Goal: Task Accomplishment & Management: Complete application form

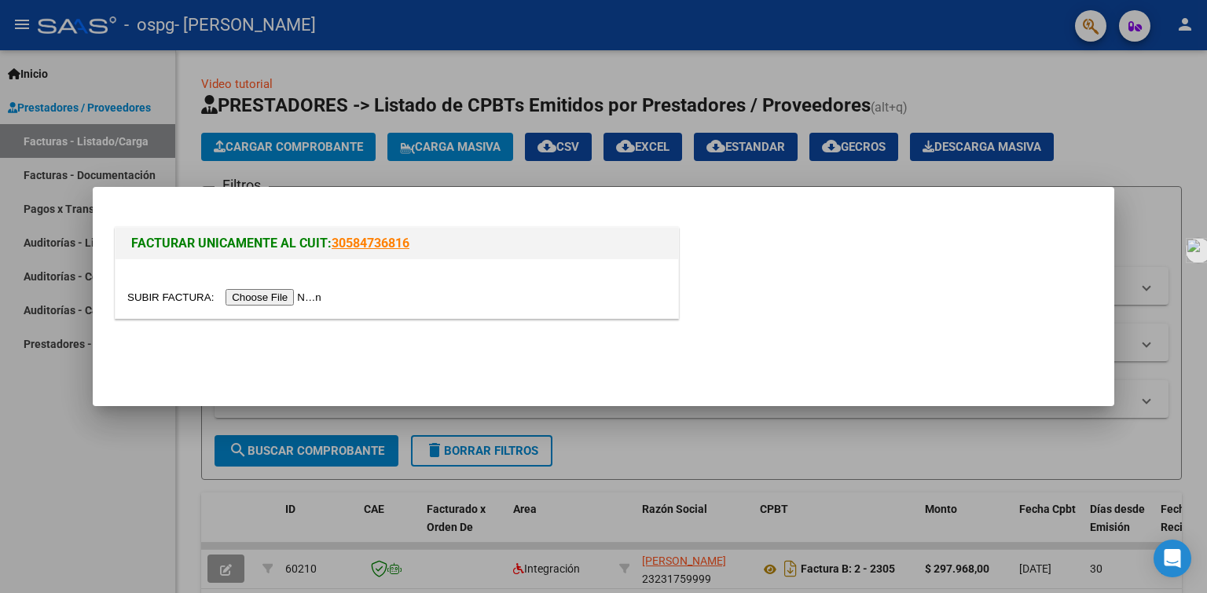
click at [251, 297] on input "file" at bounding box center [226, 297] width 199 height 17
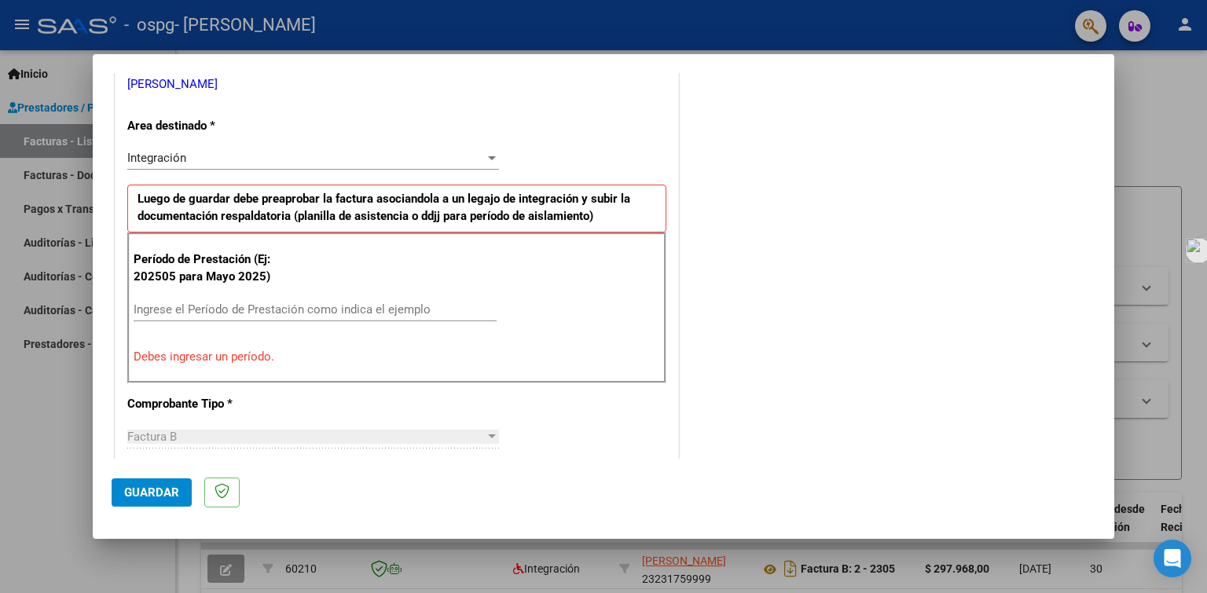
scroll to position [274, 0]
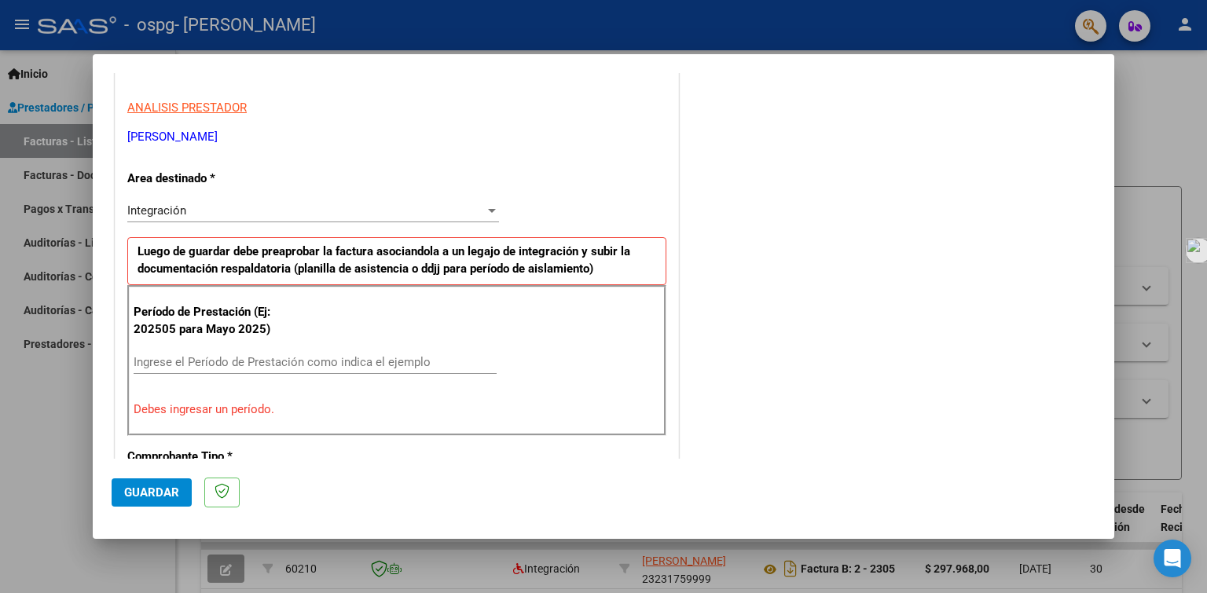
click at [157, 363] on input "Ingrese el Período de Prestación como indica el ejemplo" at bounding box center [315, 362] width 363 height 14
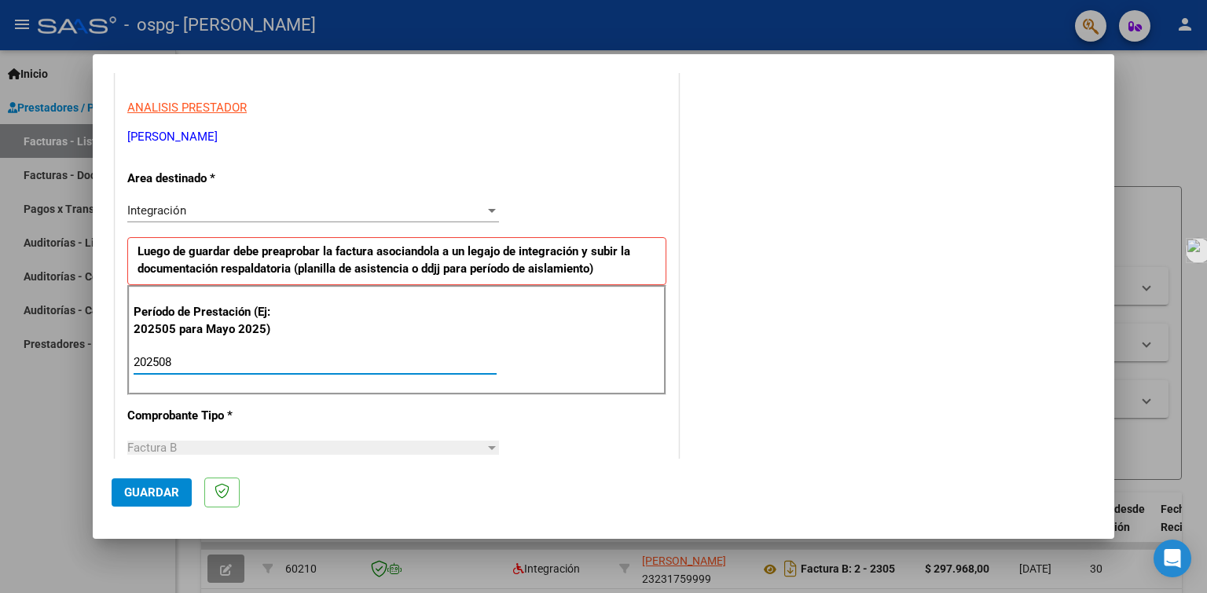
type input "202508"
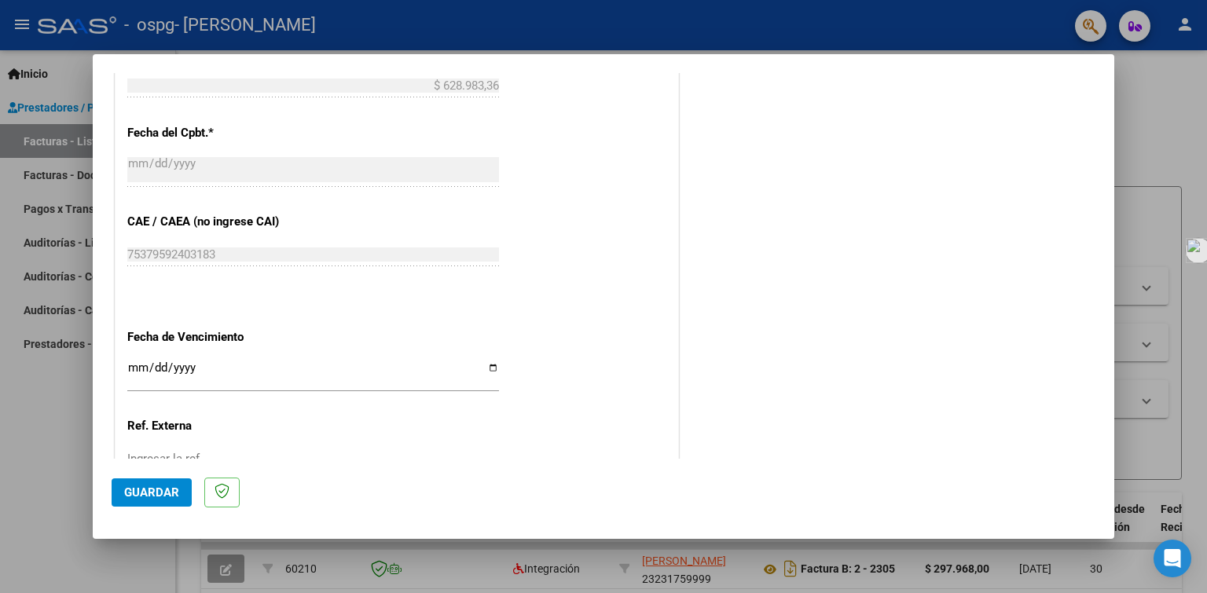
scroll to position [903, 0]
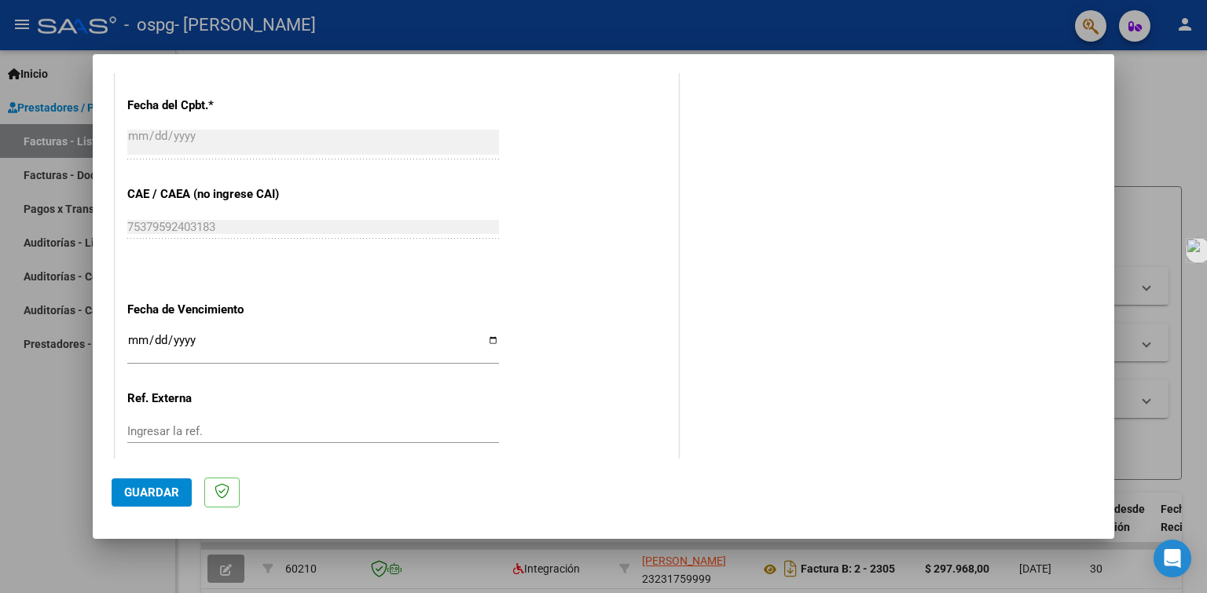
click at [485, 334] on input "Ingresar la fecha" at bounding box center [313, 346] width 372 height 25
type input "[DATE]"
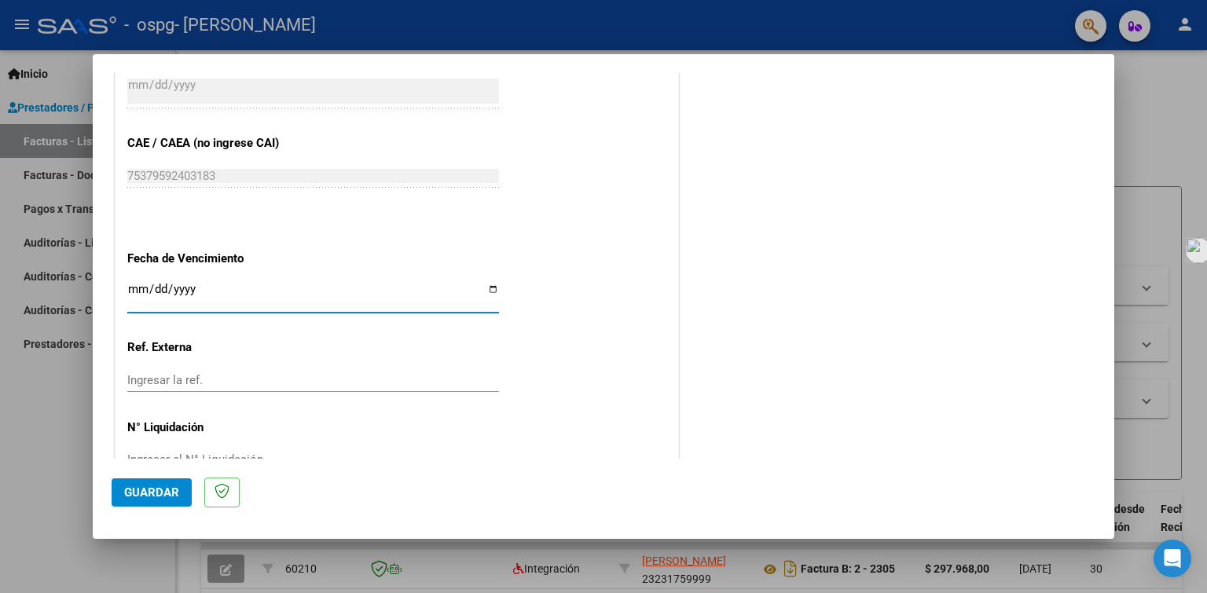
scroll to position [975, 0]
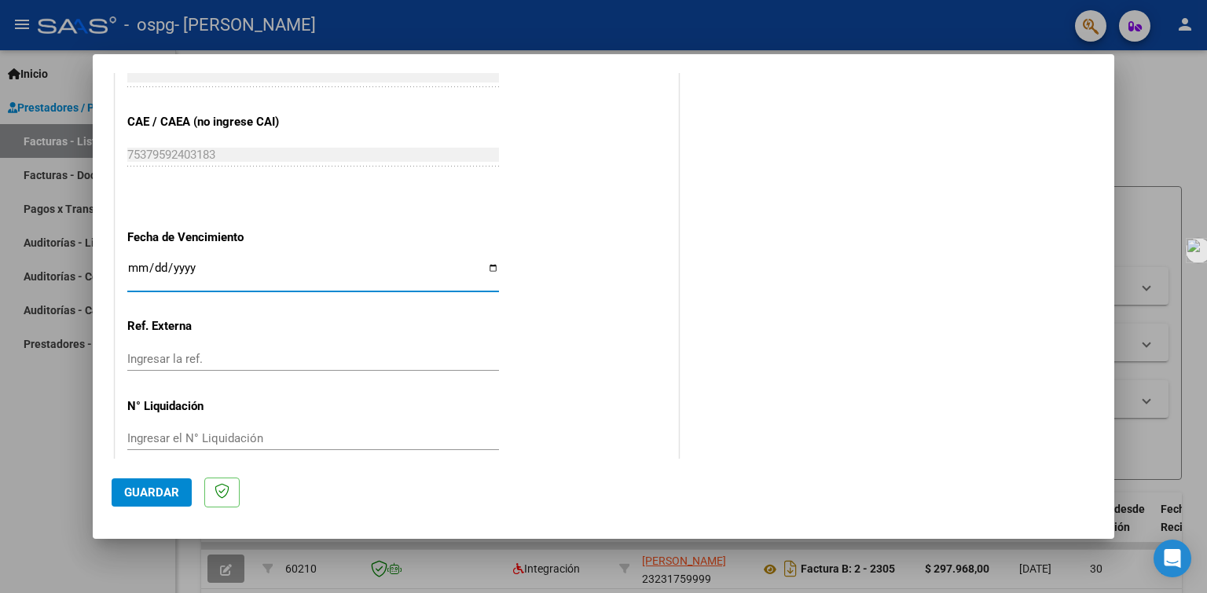
click at [167, 484] on button "Guardar" at bounding box center [152, 493] width 80 height 28
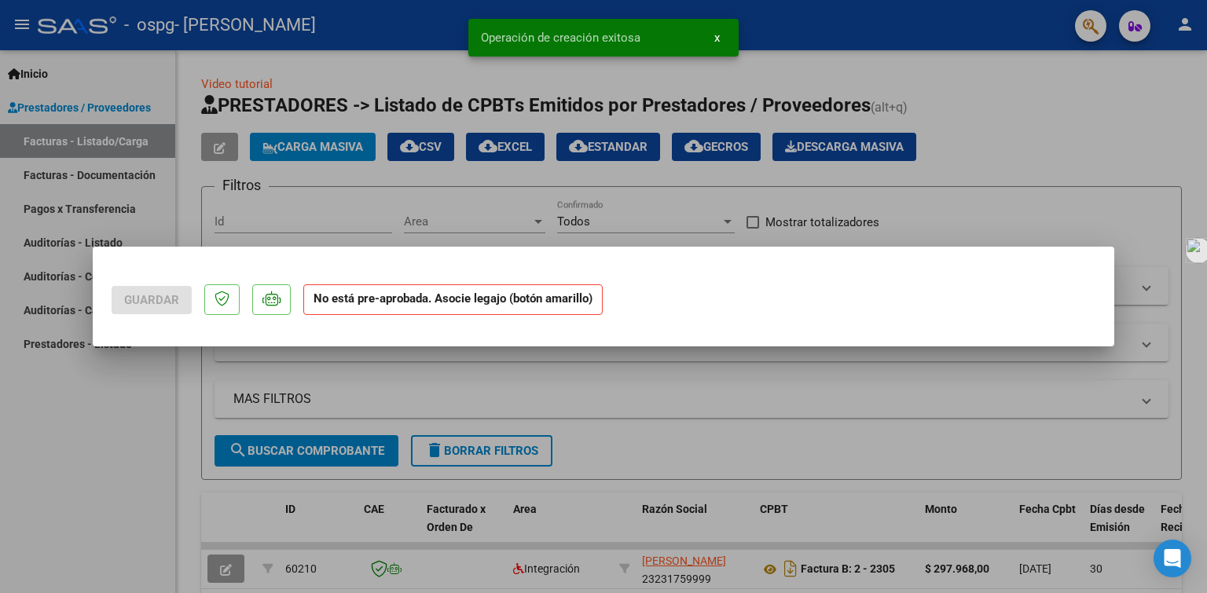
scroll to position [0, 0]
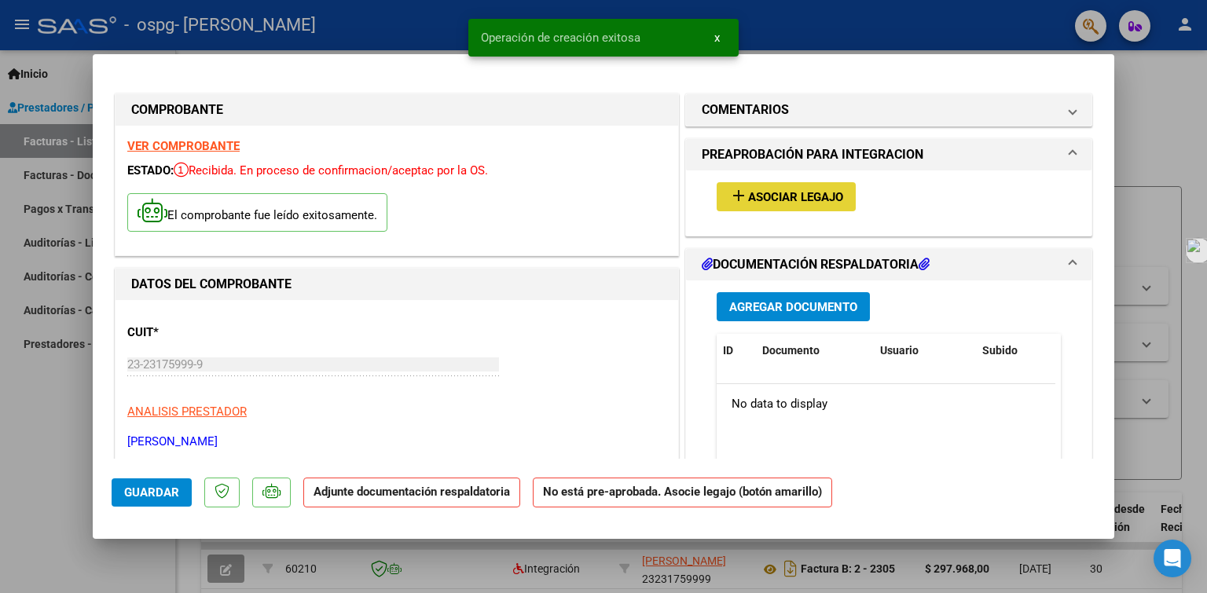
click at [775, 196] on span "Asociar Legajo" at bounding box center [795, 197] width 95 height 14
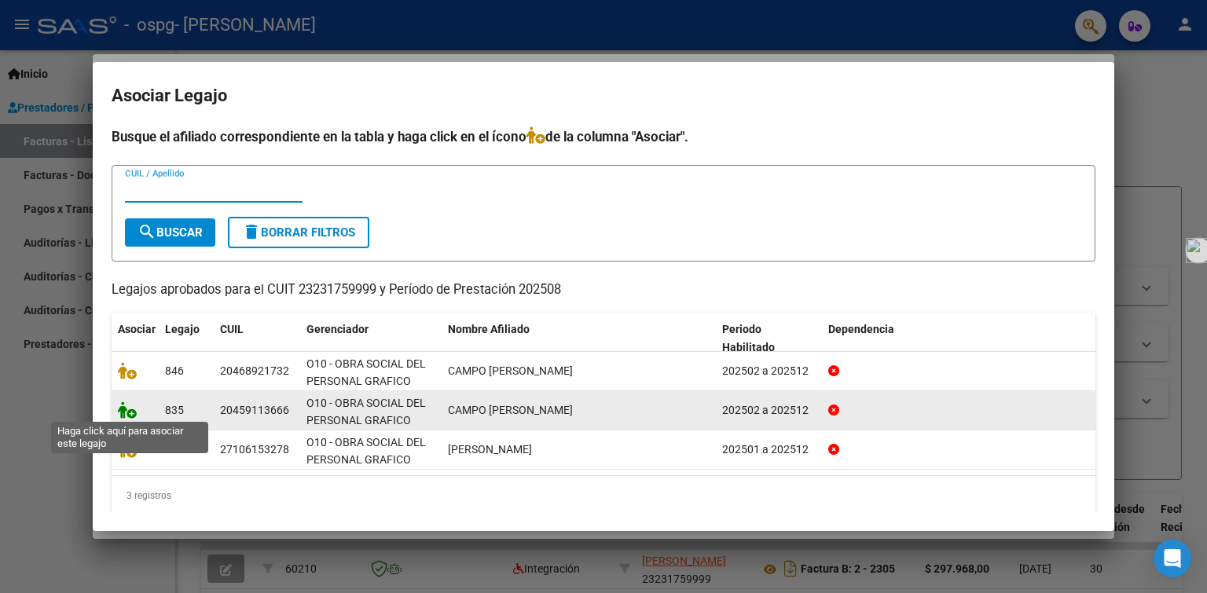
click at [128, 412] on icon at bounding box center [127, 410] width 19 height 17
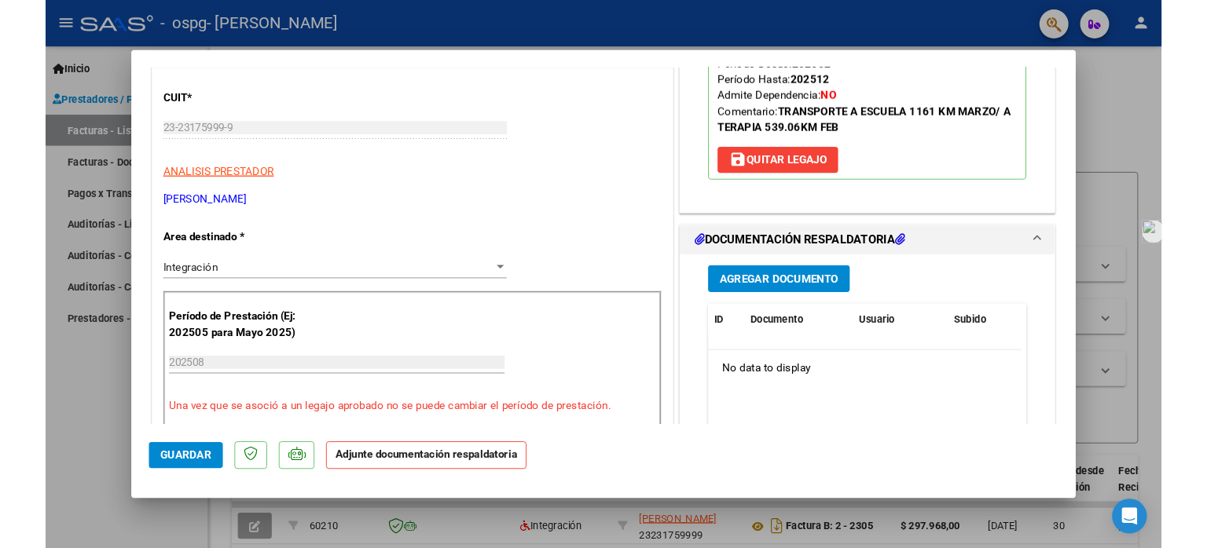
scroll to position [236, 0]
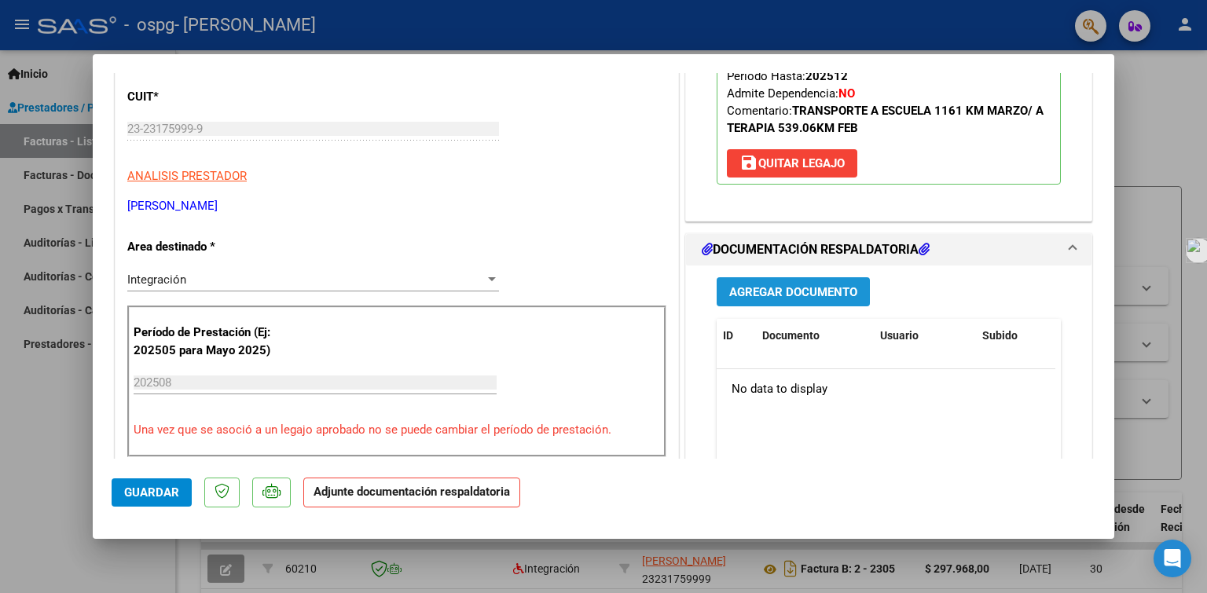
click at [761, 292] on span "Agregar Documento" at bounding box center [793, 292] width 128 height 14
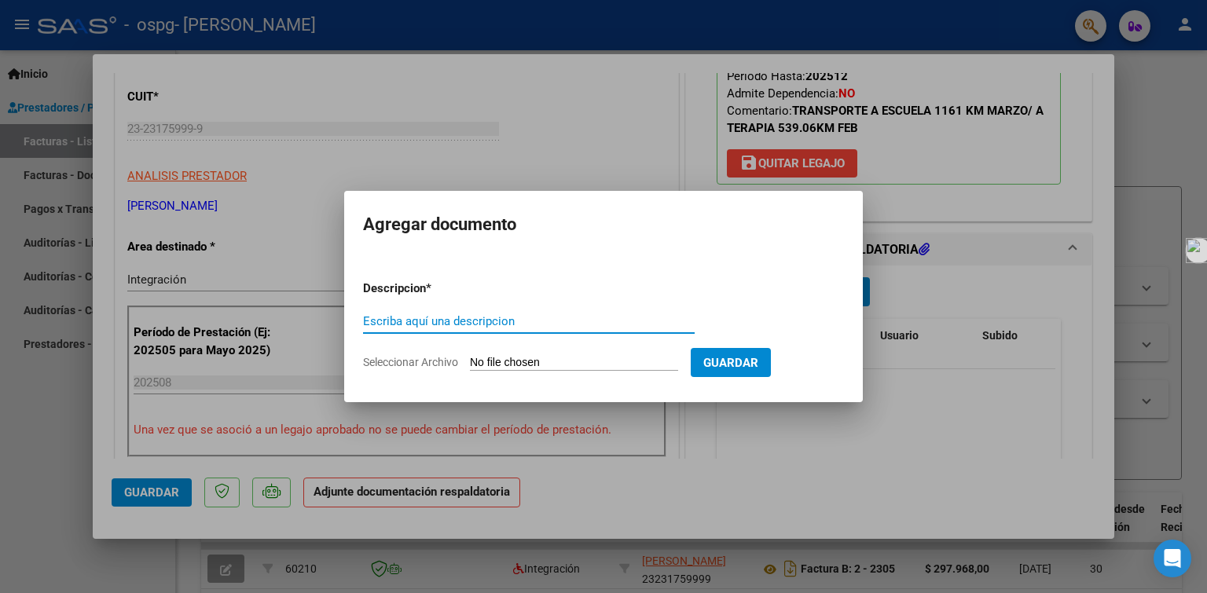
click at [456, 316] on input "Escriba aquí una descripcion" at bounding box center [529, 321] width 332 height 14
type input "PLANILLA DE ASISTENCIA"
click at [488, 362] on input "Seleccionar Archivo" at bounding box center [574, 363] width 208 height 15
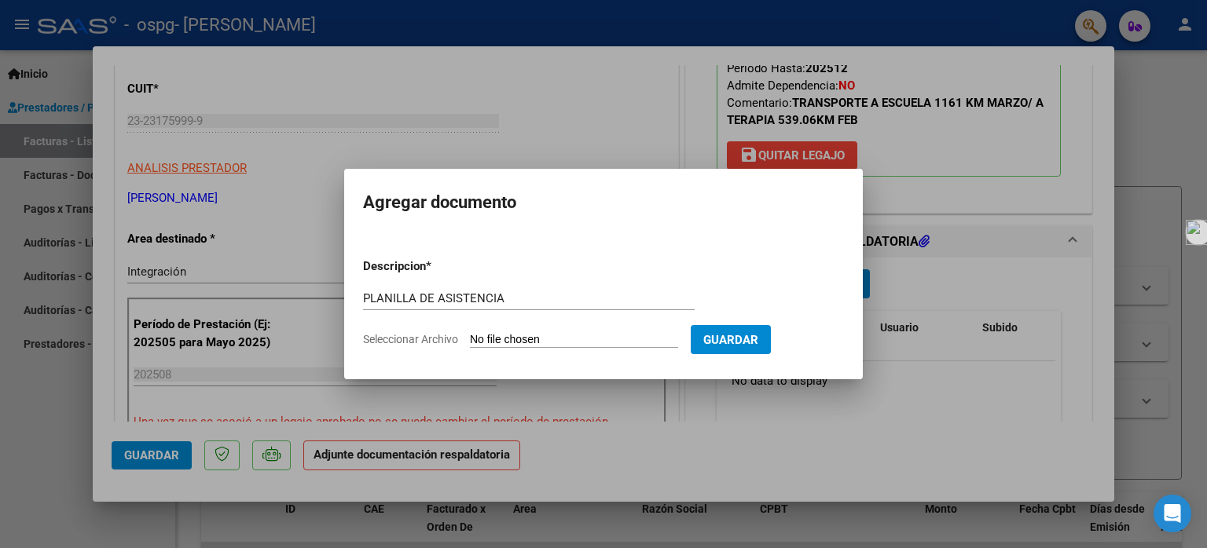
click at [501, 338] on input "Seleccionar Archivo" at bounding box center [574, 340] width 208 height 15
type input "C:\fakepath\campo [PERSON_NAME][DATE] escuela.pdf"
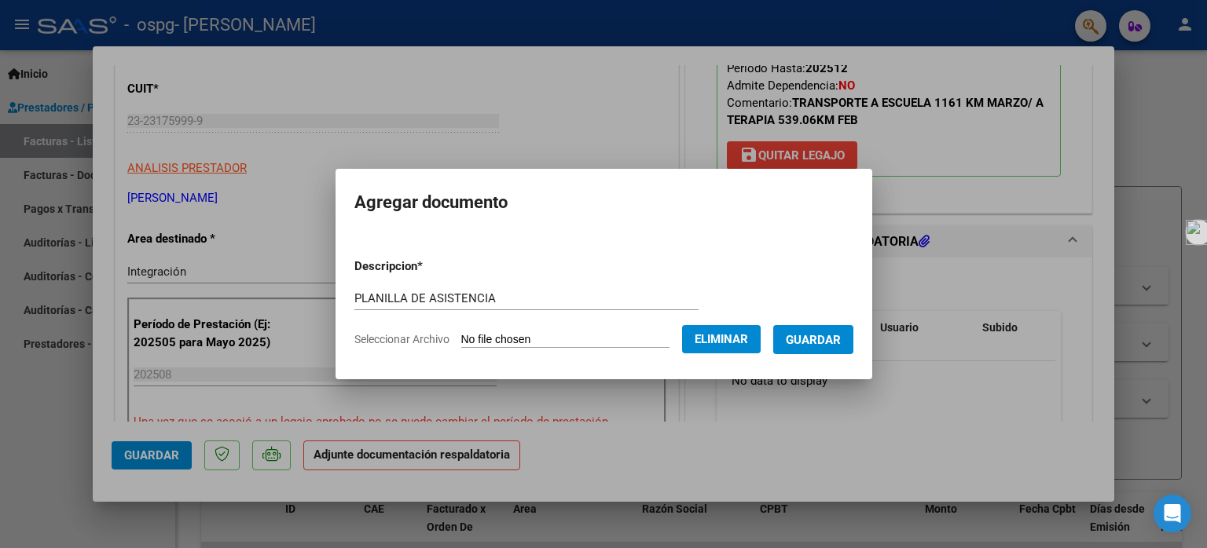
click at [819, 335] on span "Guardar" at bounding box center [813, 340] width 55 height 14
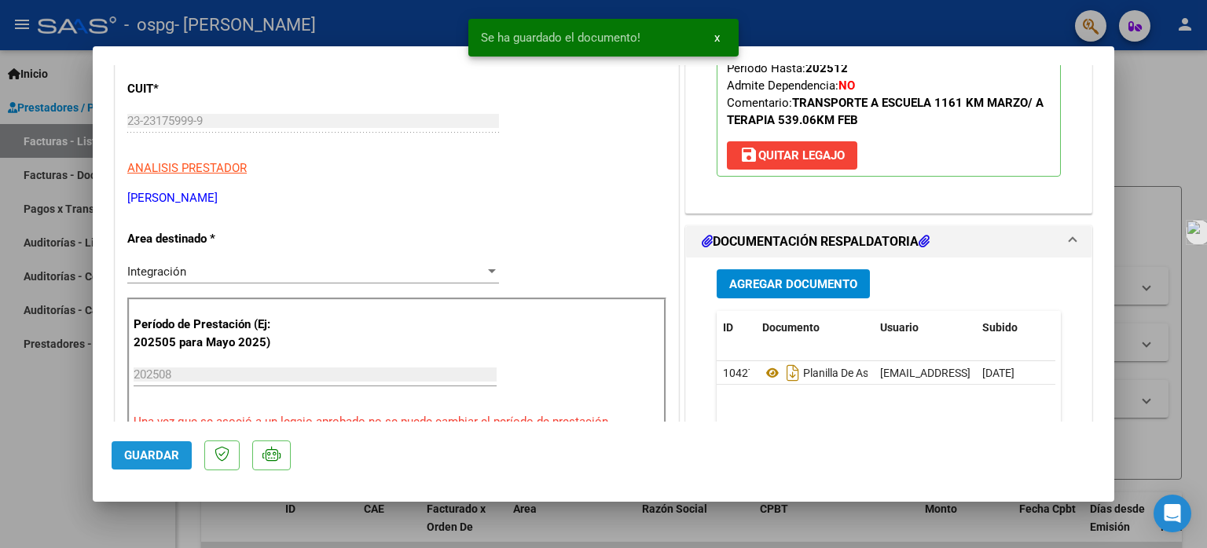
click at [154, 460] on span "Guardar" at bounding box center [151, 456] width 55 height 14
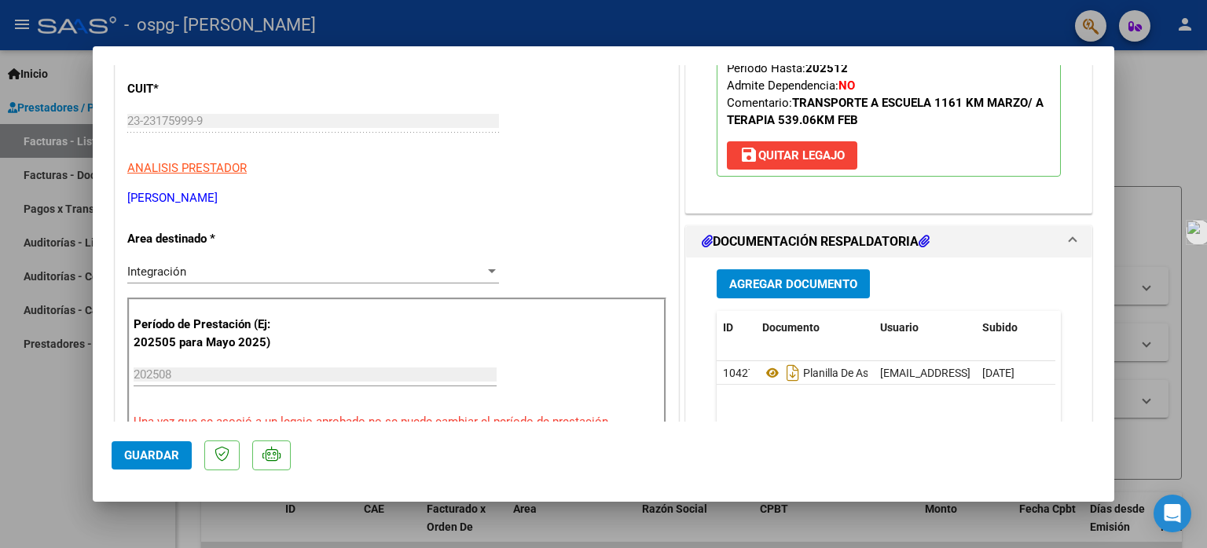
click at [54, 134] on div at bounding box center [603, 274] width 1207 height 548
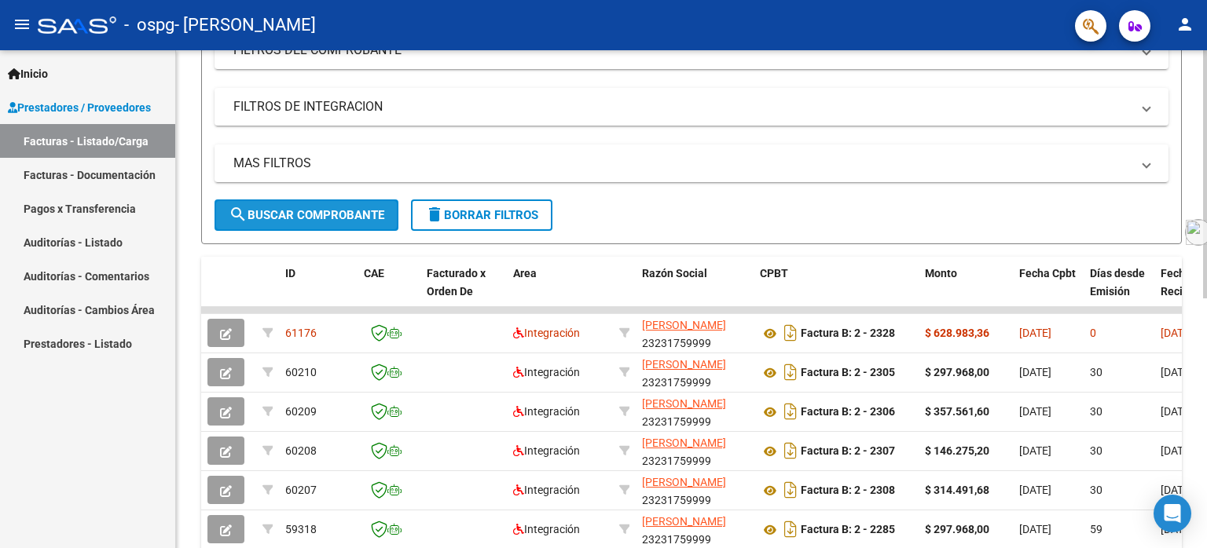
click at [292, 209] on span "search Buscar Comprobante" at bounding box center [307, 215] width 156 height 14
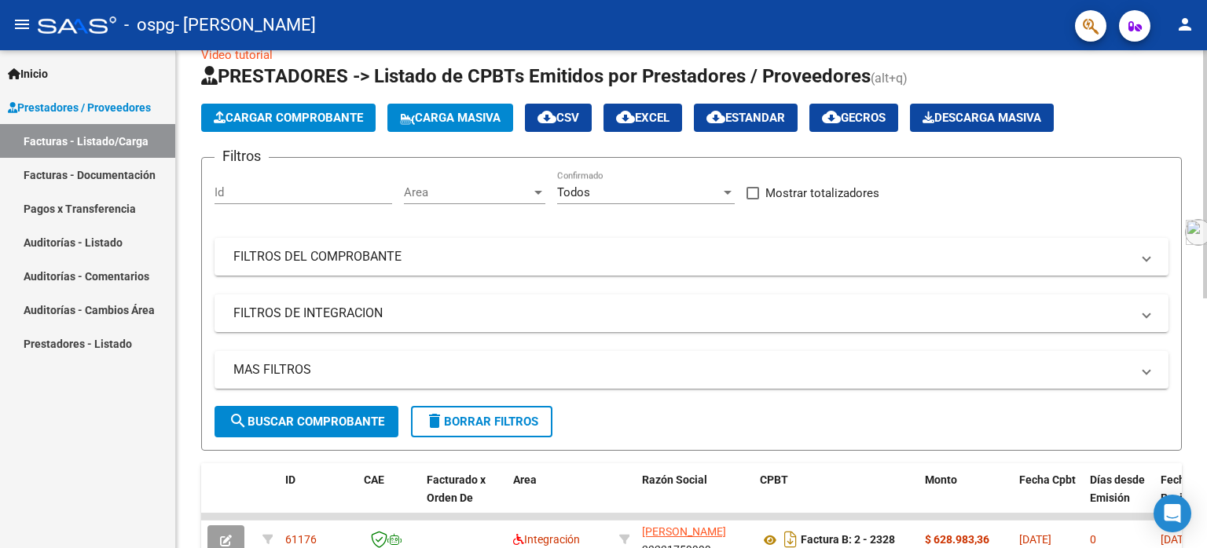
scroll to position [0, 0]
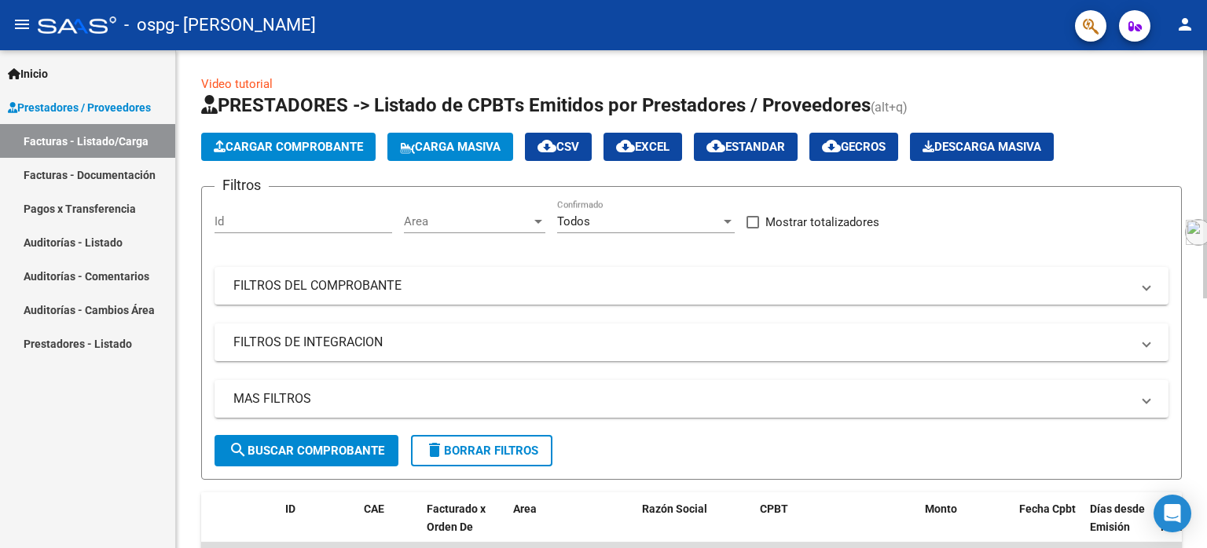
click at [292, 146] on span "Cargar Comprobante" at bounding box center [288, 147] width 149 height 14
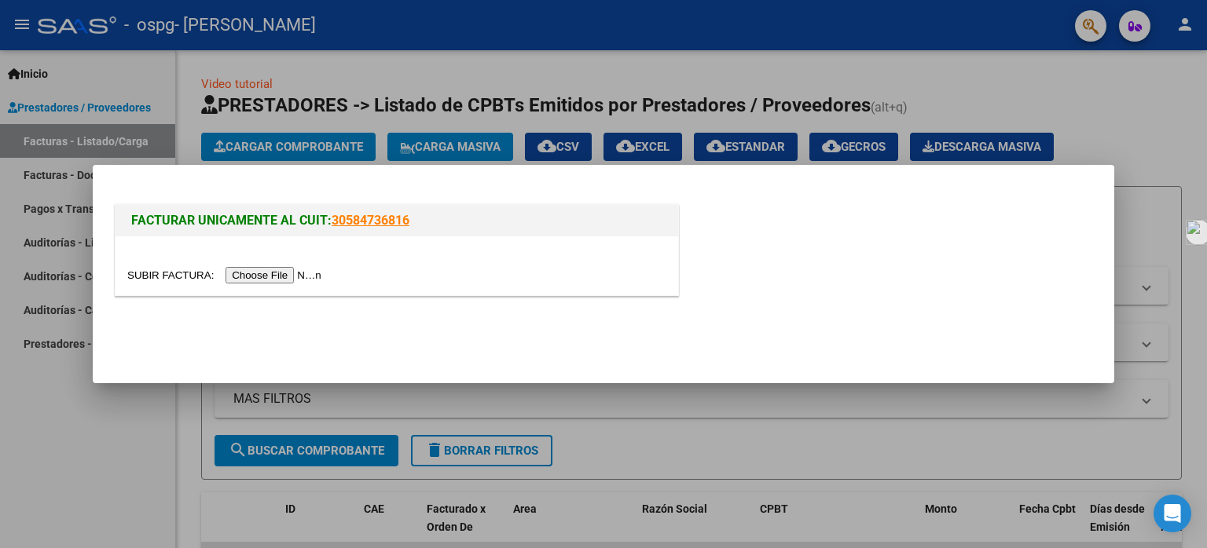
click at [295, 273] on input "file" at bounding box center [226, 275] width 199 height 17
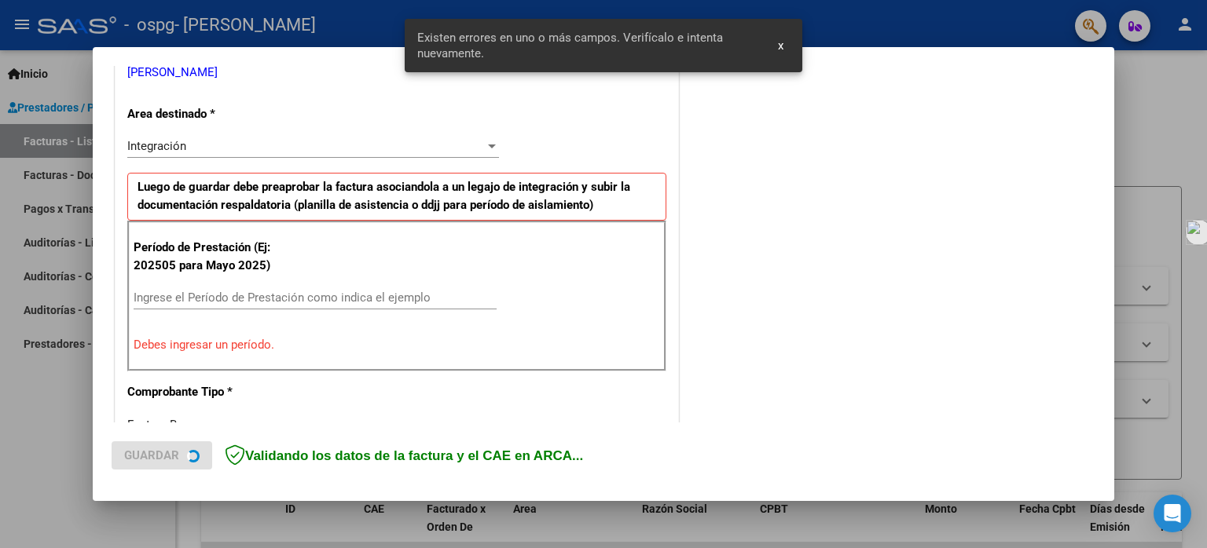
scroll to position [338, 0]
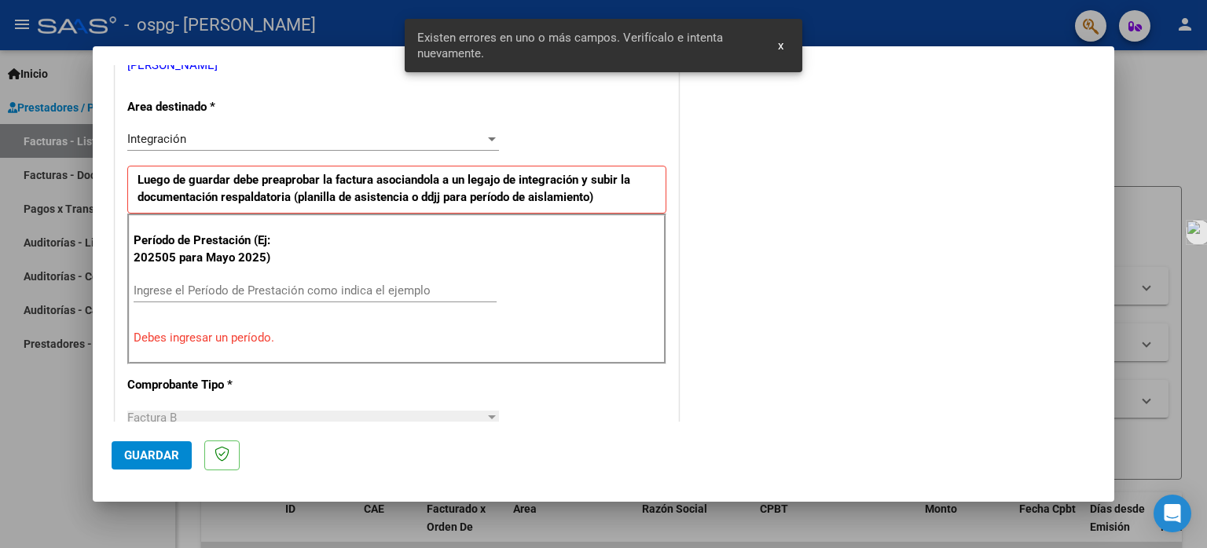
click at [171, 288] on input "Ingrese el Período de Prestación como indica el ejemplo" at bounding box center [315, 291] width 363 height 14
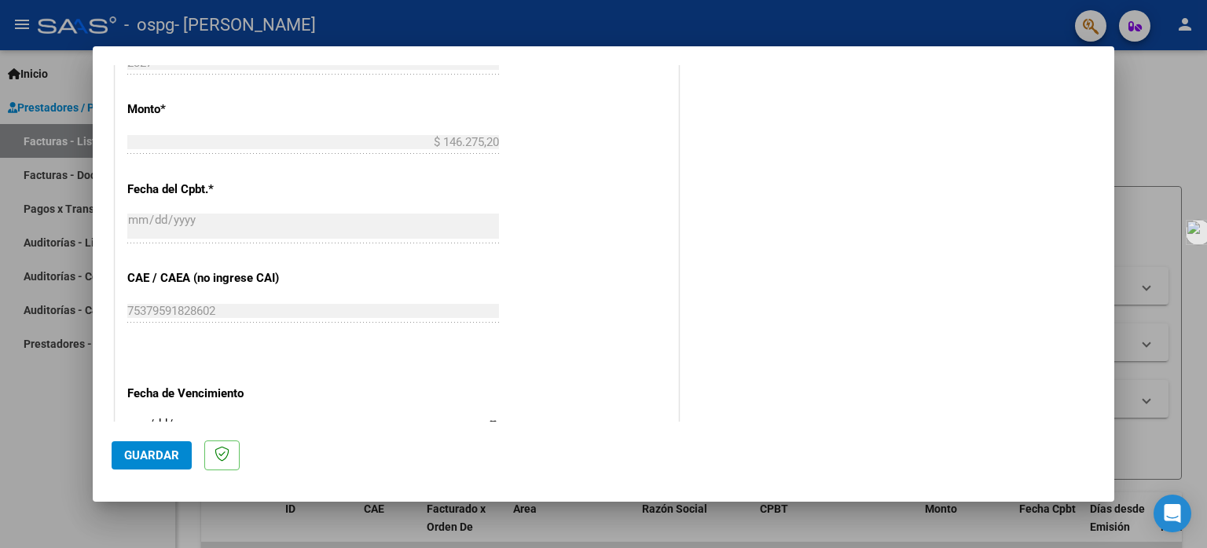
scroll to position [888, 0]
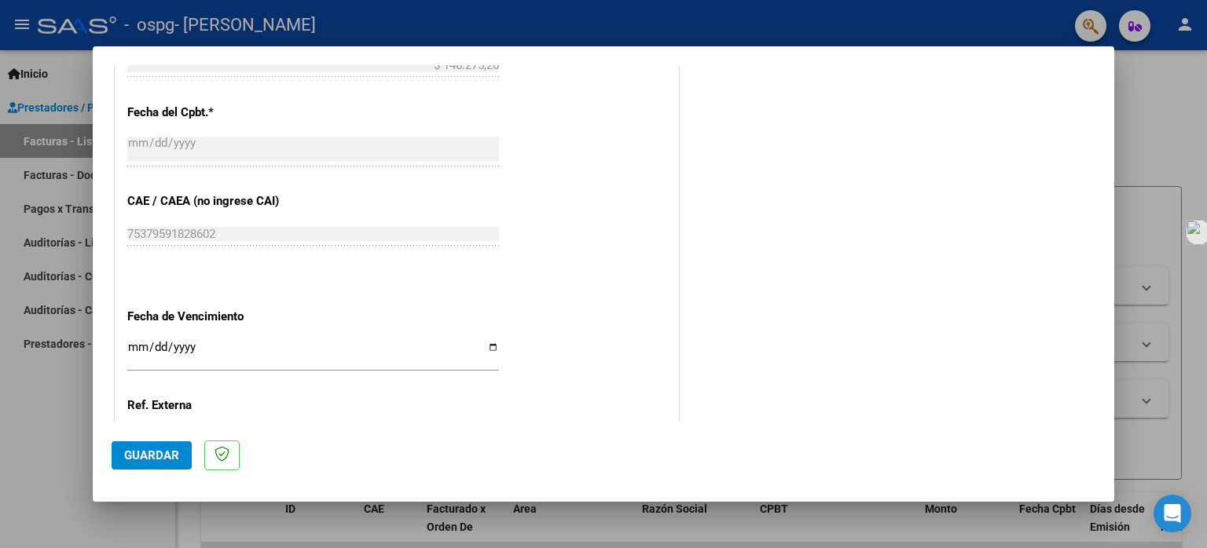
type input "202508"
click at [484, 341] on input "Ingresar la fecha" at bounding box center [313, 353] width 372 height 25
type input "[DATE]"
click at [170, 457] on span "Guardar" at bounding box center [151, 456] width 55 height 14
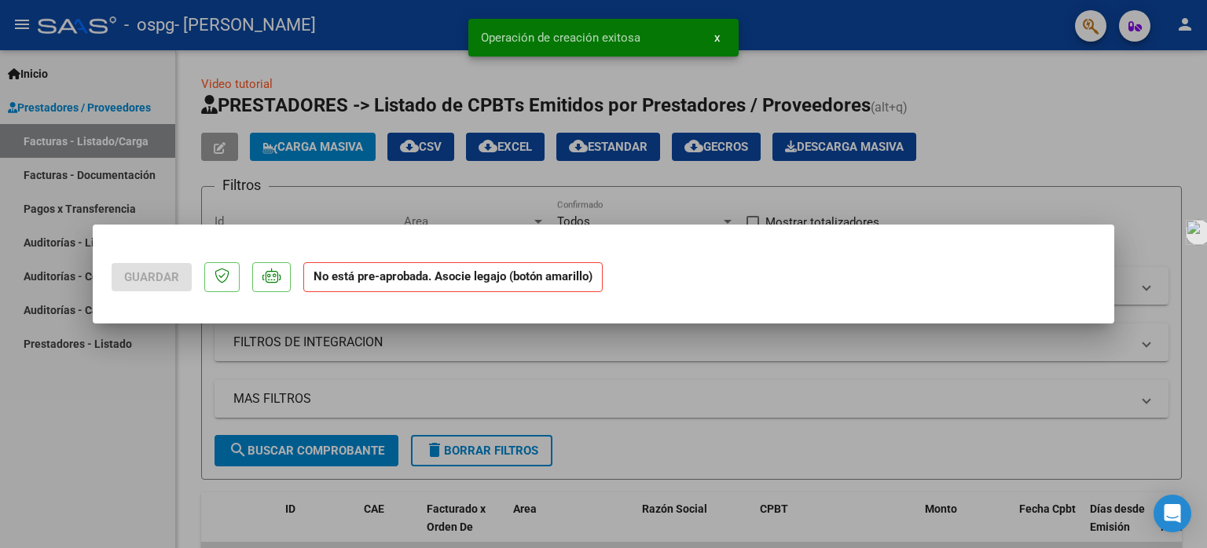
scroll to position [0, 0]
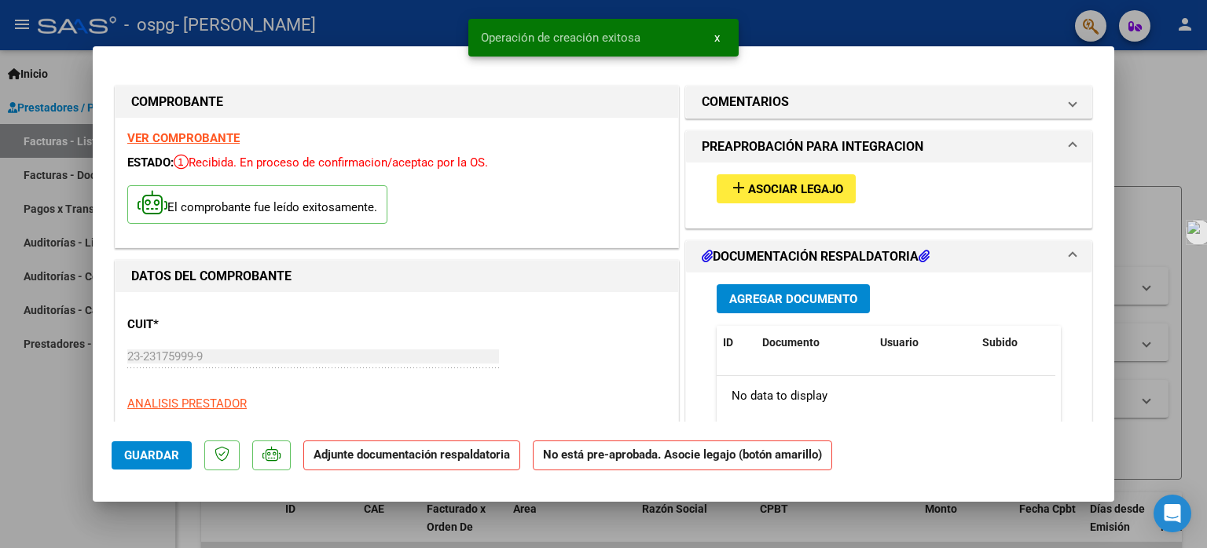
click at [782, 185] on span "Asociar Legajo" at bounding box center [795, 189] width 95 height 14
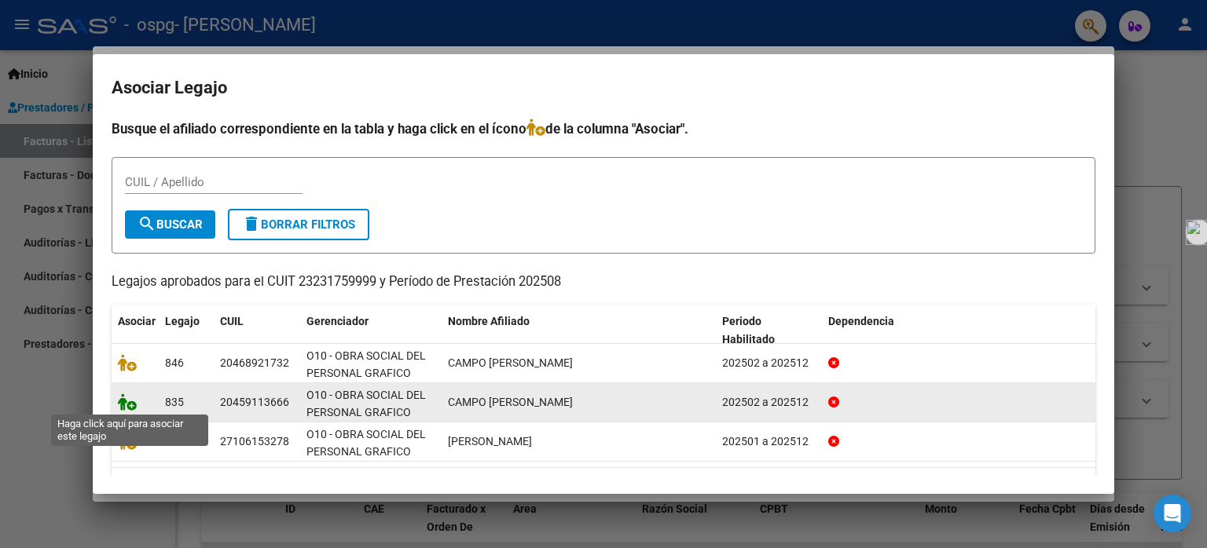
click at [123, 404] on icon at bounding box center [127, 402] width 19 height 17
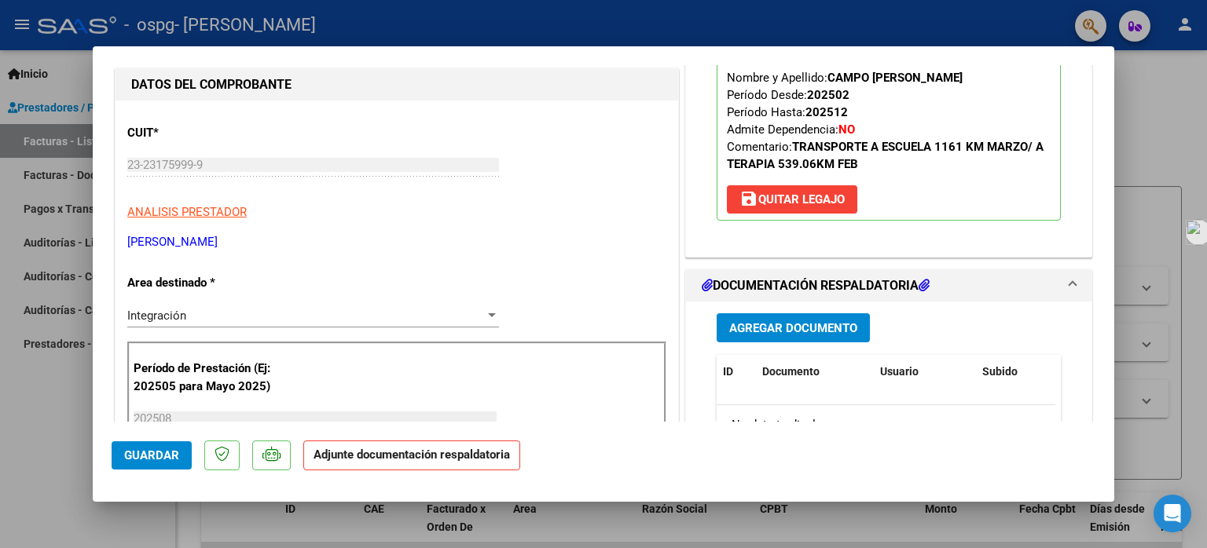
scroll to position [236, 0]
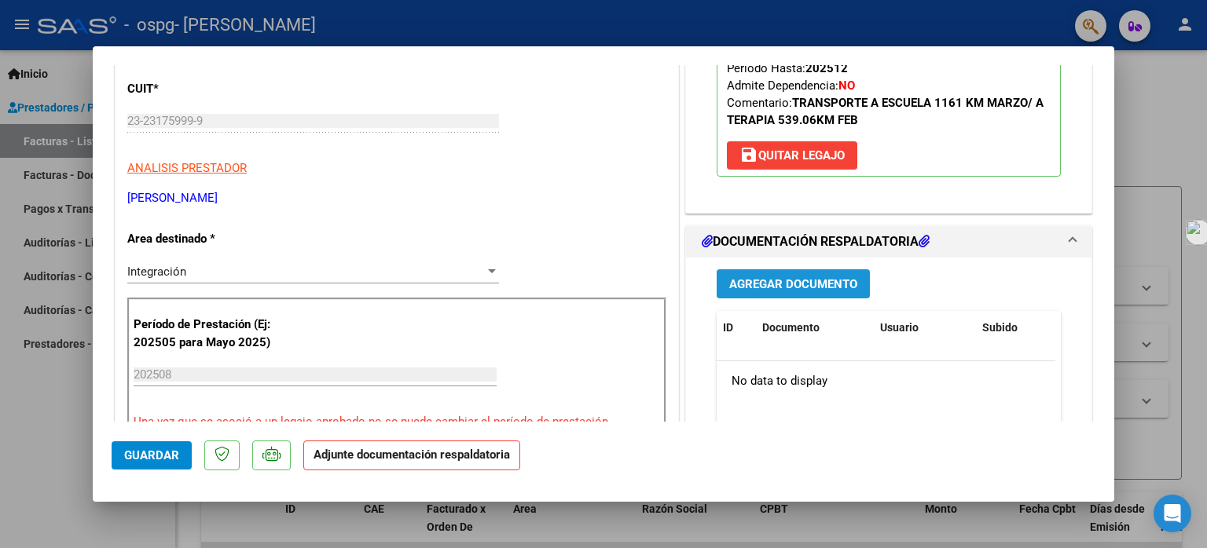
click at [749, 281] on span "Agregar Documento" at bounding box center [793, 284] width 128 height 14
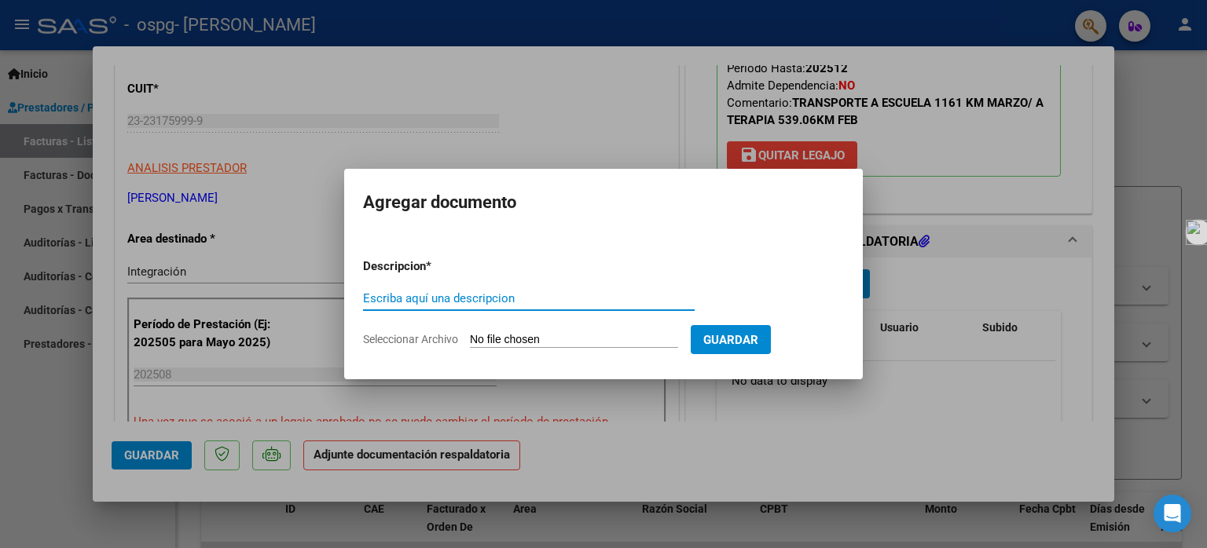
click at [459, 299] on input "Escriba aquí una descripcion" at bounding box center [529, 299] width 332 height 14
type input "planilla de asistencia"
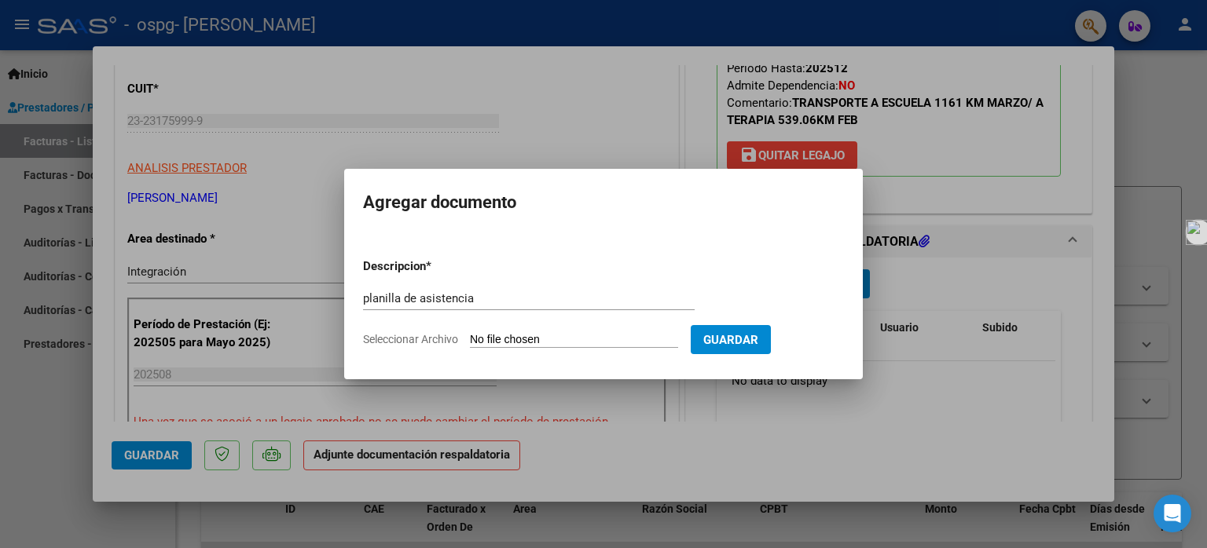
click at [514, 339] on input "Seleccionar Archivo" at bounding box center [574, 340] width 208 height 15
type input "C:\fakepath\campo [PERSON_NAME][DATE] terapia.pdf"
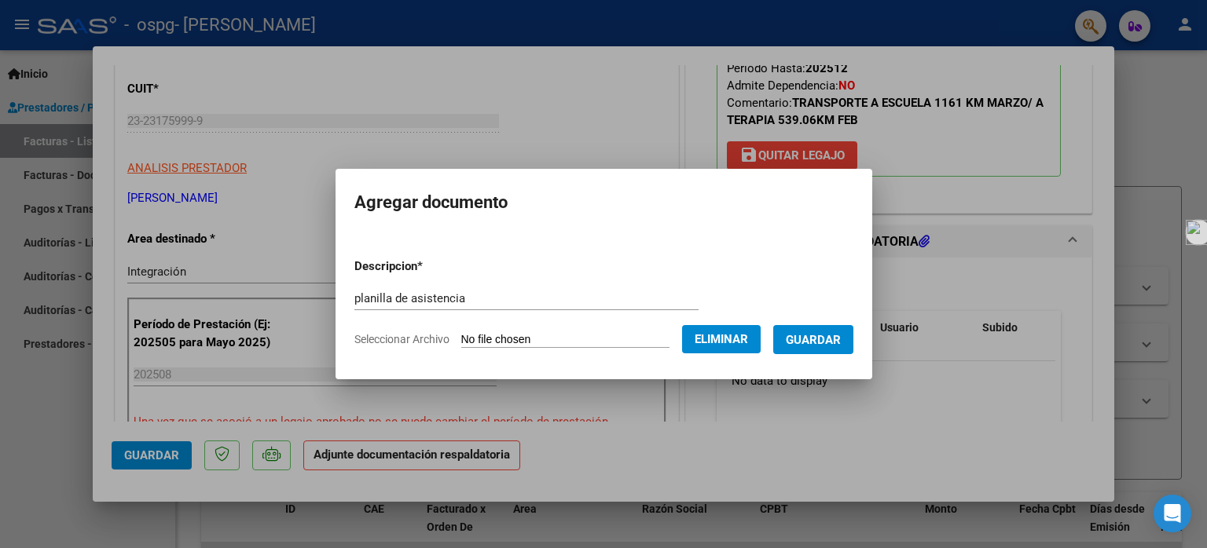
click at [796, 337] on span "Guardar" at bounding box center [813, 340] width 55 height 14
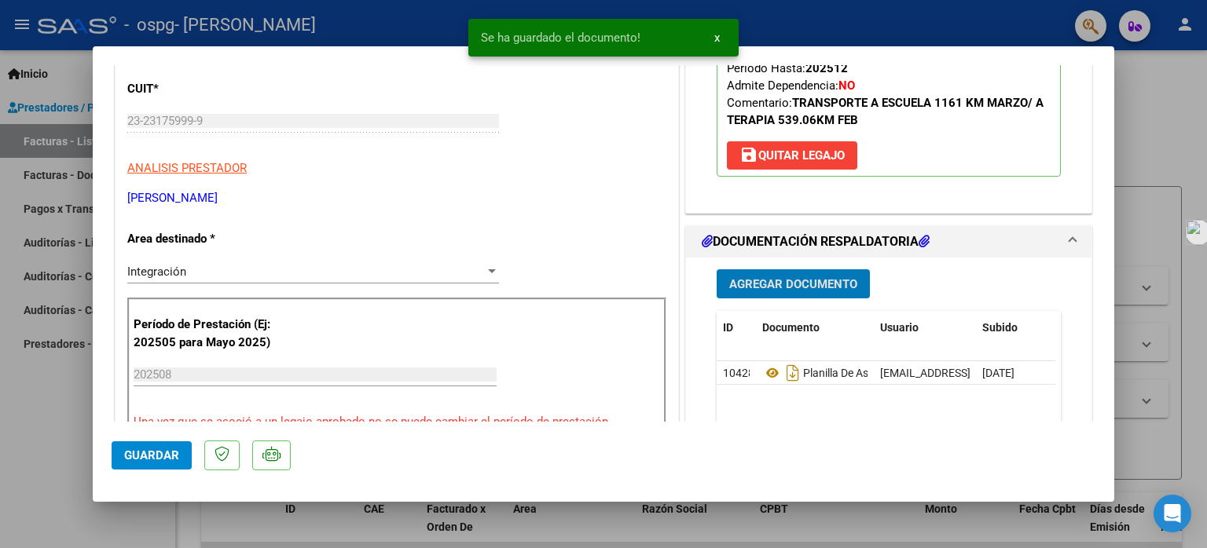
click at [154, 451] on span "Guardar" at bounding box center [151, 456] width 55 height 14
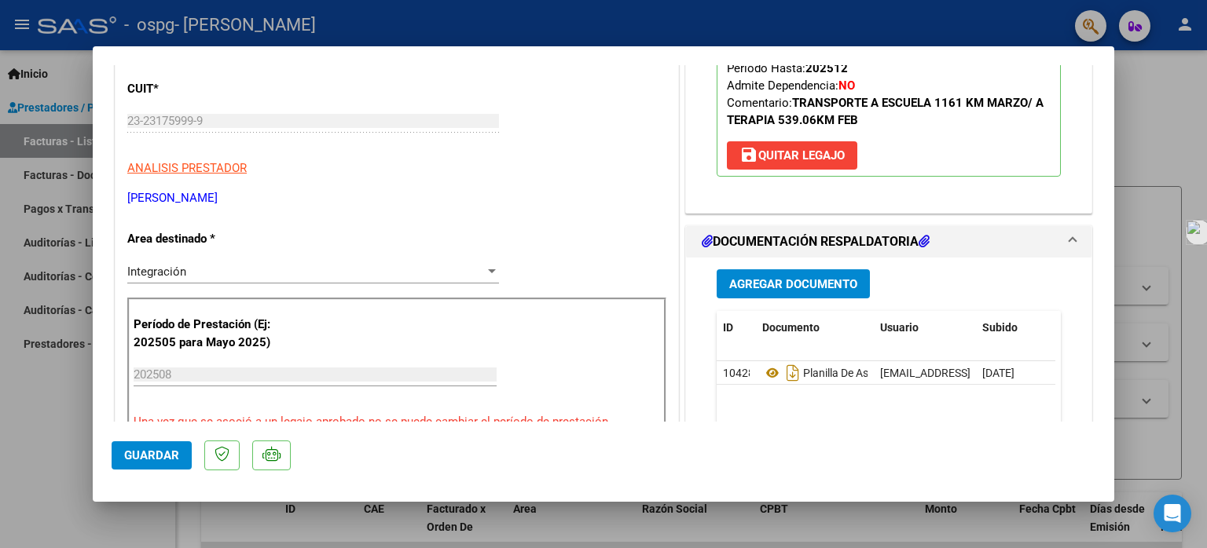
click at [41, 106] on div at bounding box center [603, 274] width 1207 height 548
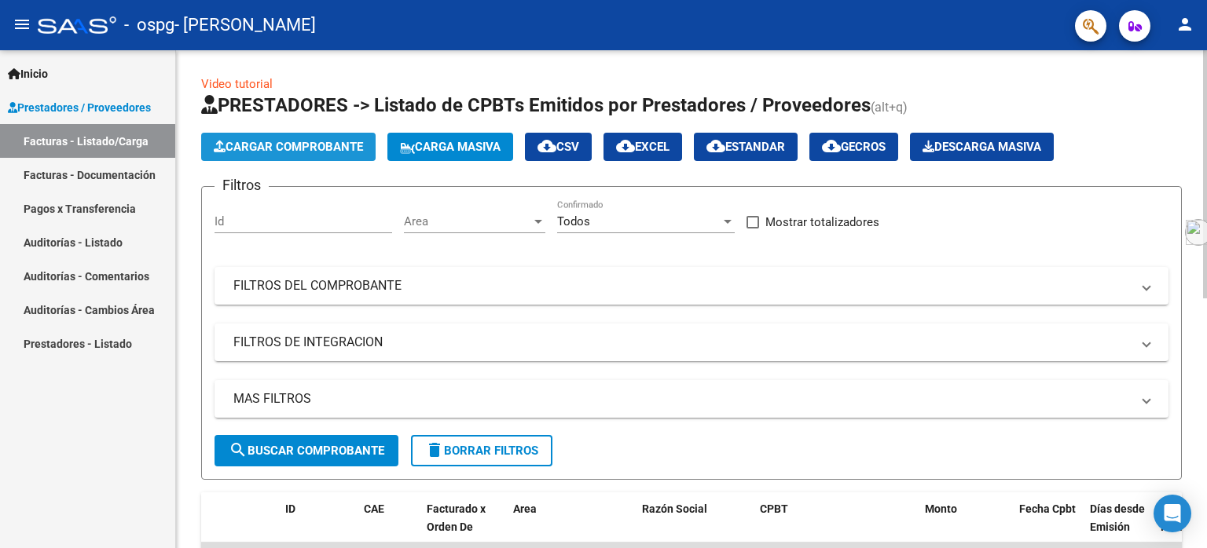
click at [248, 140] on span "Cargar Comprobante" at bounding box center [288, 147] width 149 height 14
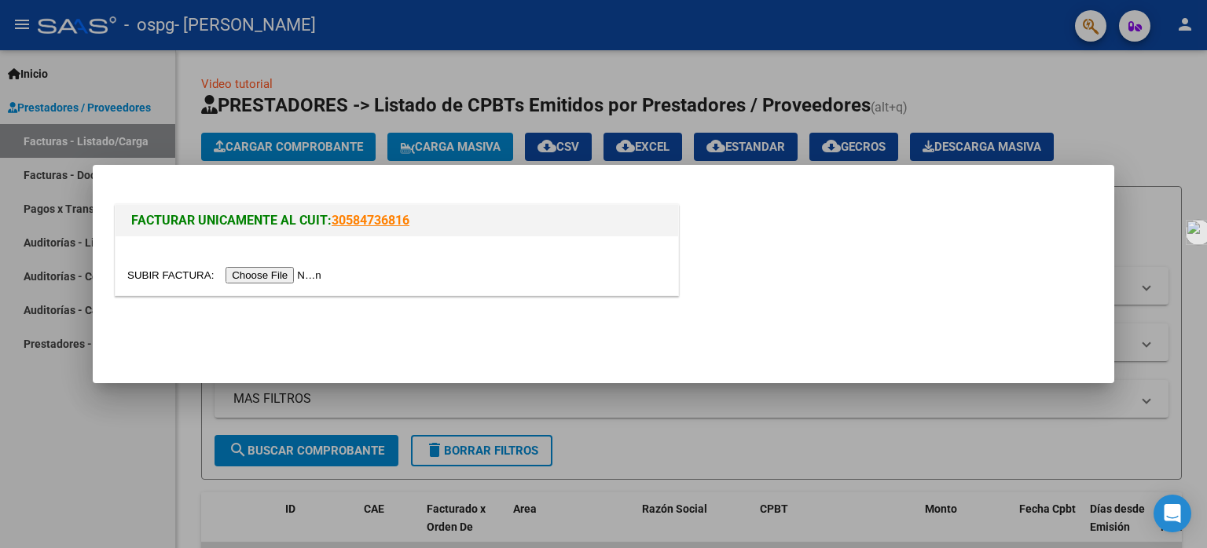
click at [271, 273] on input "file" at bounding box center [226, 275] width 199 height 17
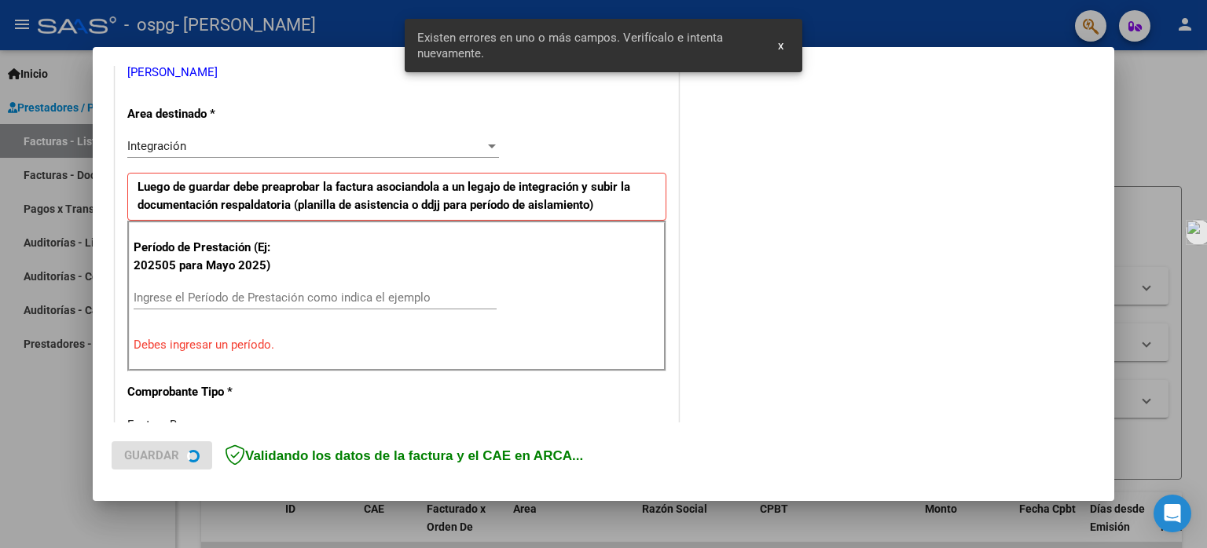
scroll to position [338, 0]
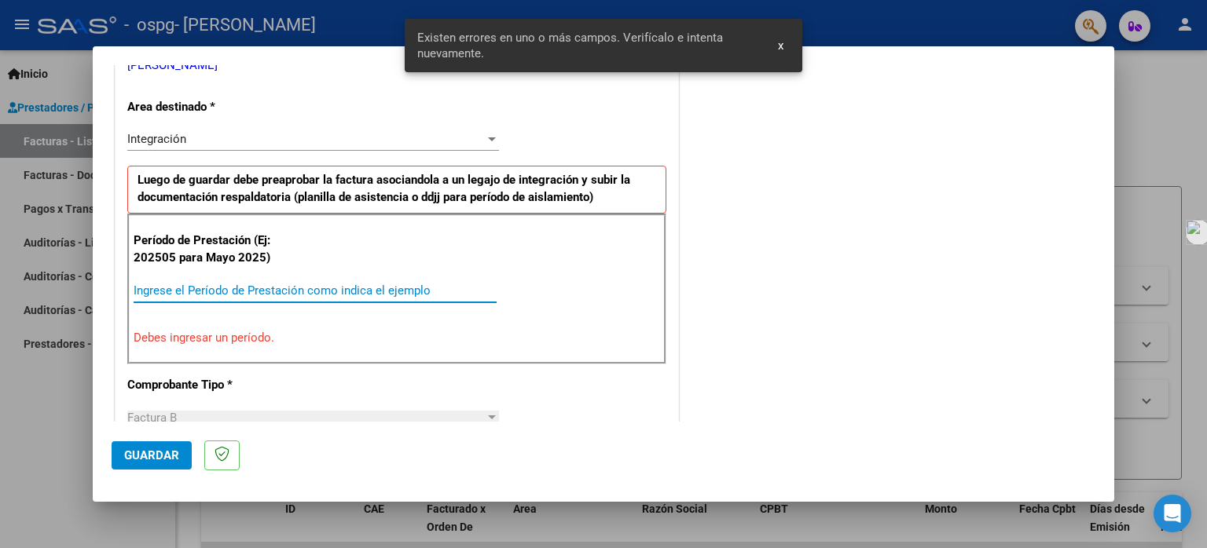
click at [160, 291] on input "Ingrese el Período de Prestación como indica el ejemplo" at bounding box center [315, 291] width 363 height 14
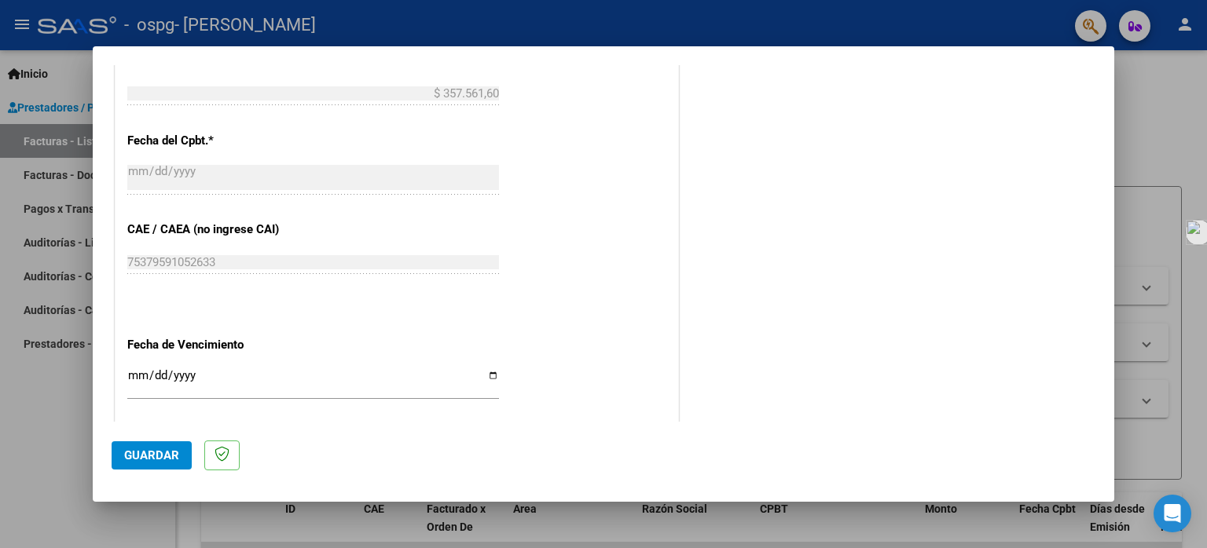
scroll to position [888, 0]
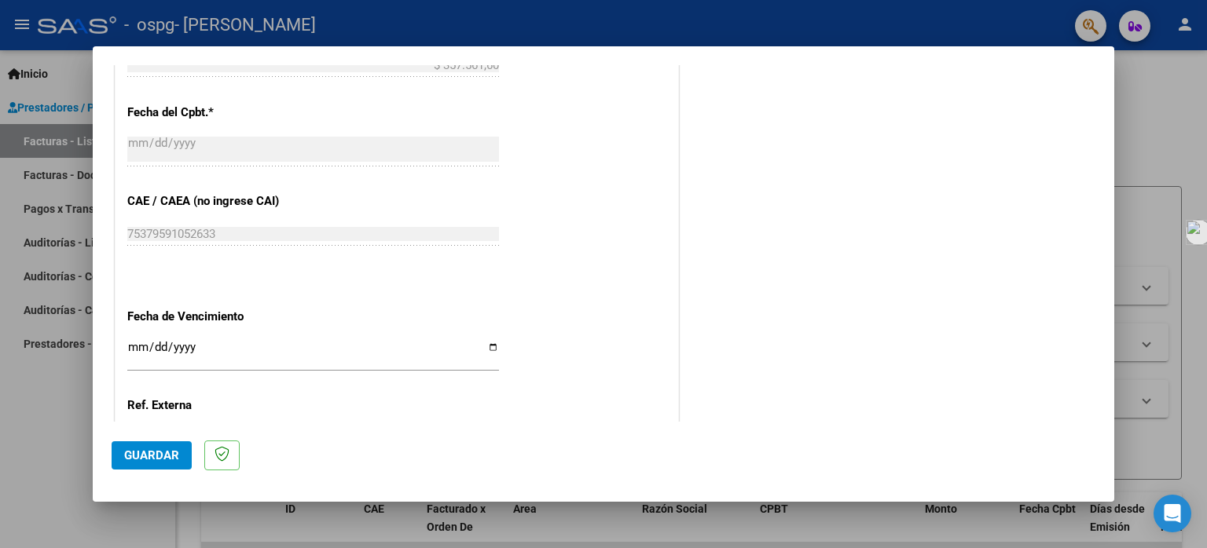
type input "202508"
click at [482, 341] on input "Ingresar la fecha" at bounding box center [313, 353] width 372 height 25
type input "[DATE]"
click at [160, 457] on span "Guardar" at bounding box center [151, 456] width 55 height 14
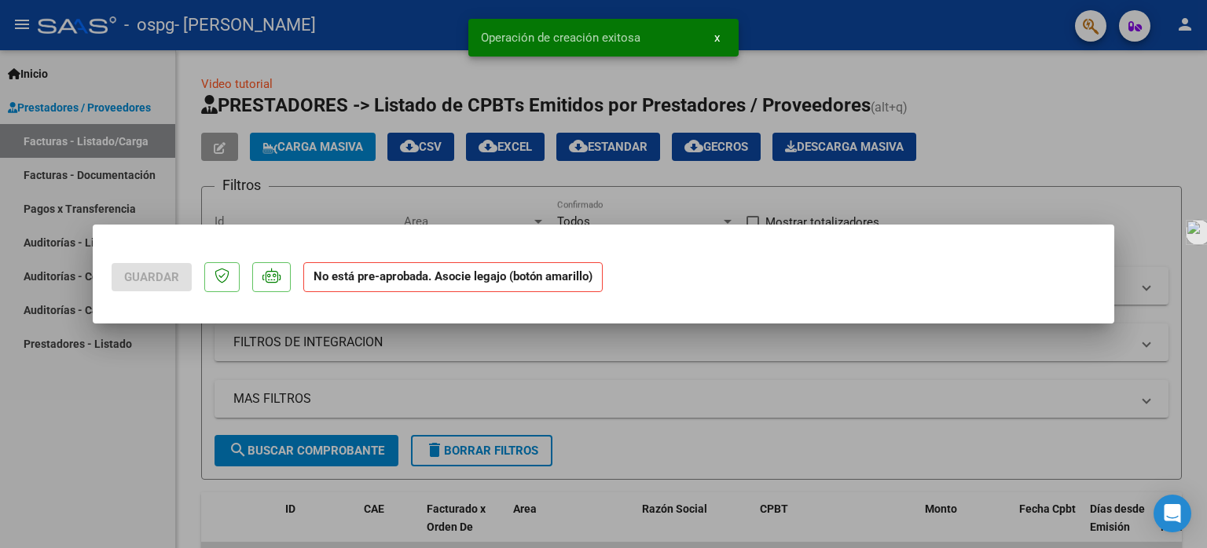
scroll to position [0, 0]
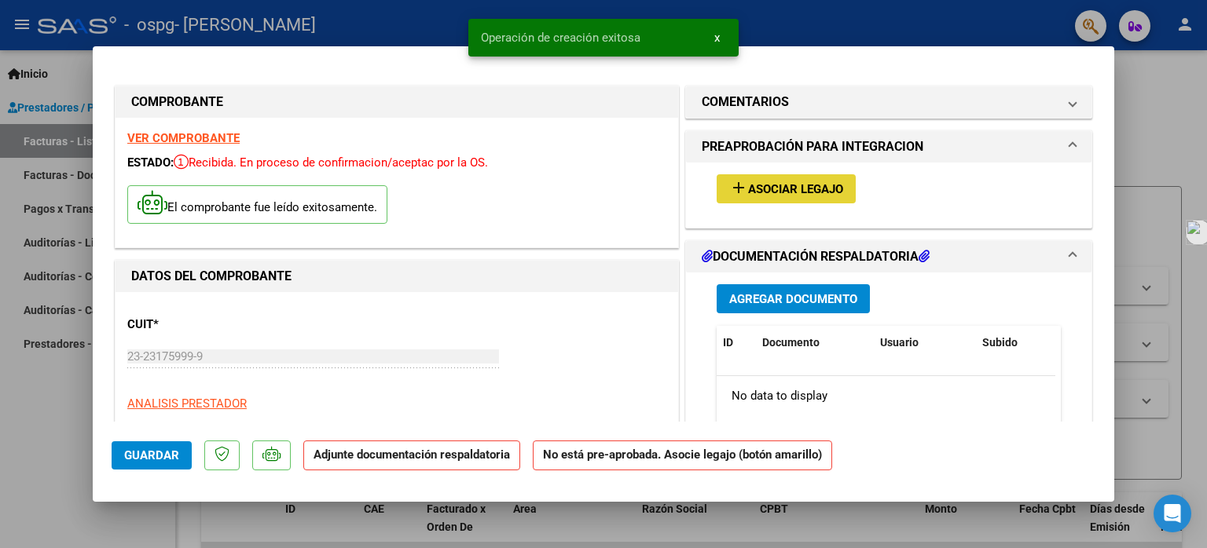
click at [758, 192] on span "Asociar Legajo" at bounding box center [795, 189] width 95 height 14
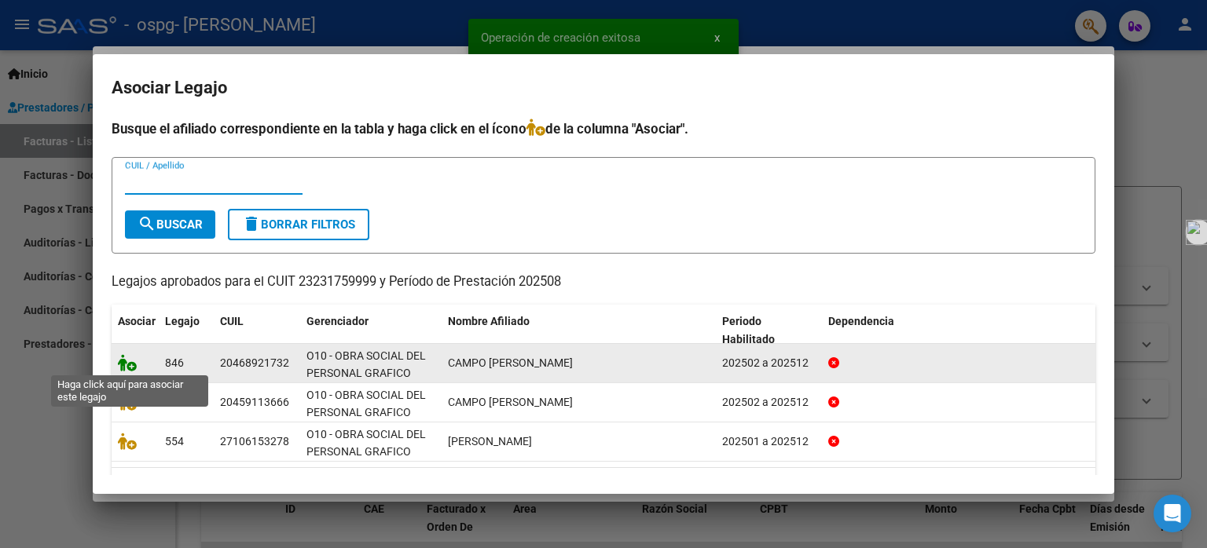
click at [130, 366] on icon at bounding box center [127, 362] width 19 height 17
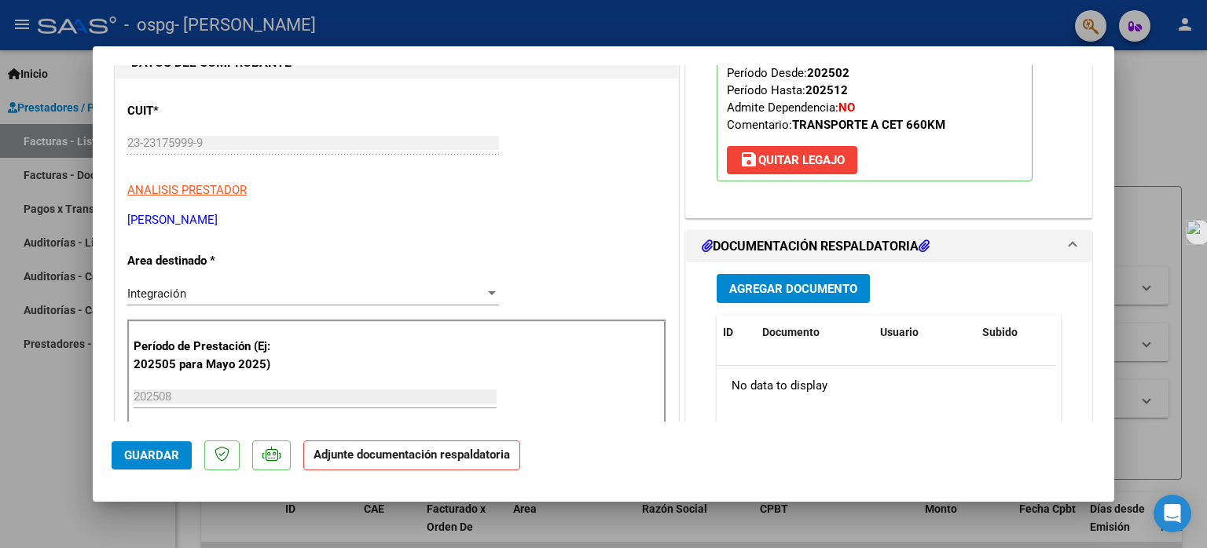
scroll to position [314, 0]
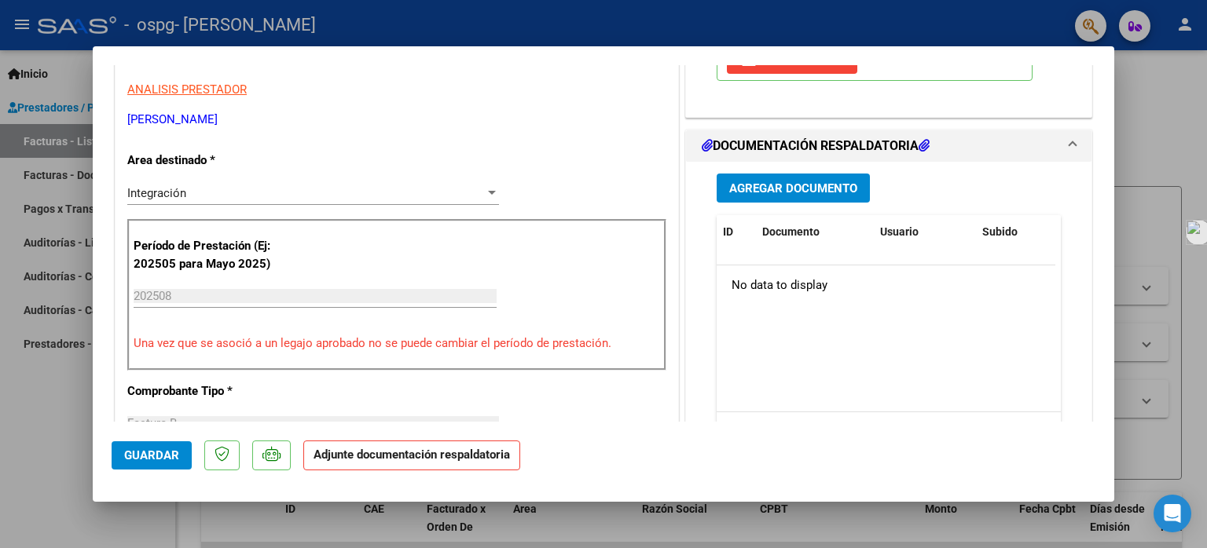
click at [775, 187] on span "Agregar Documento" at bounding box center [793, 189] width 128 height 14
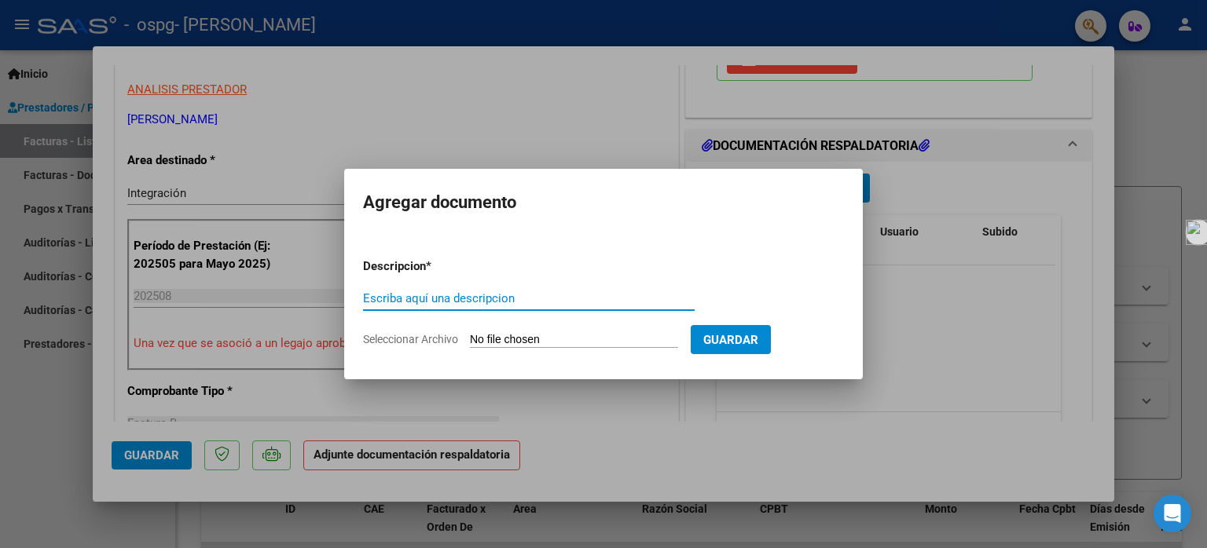
click at [469, 299] on input "Escriba aquí una descripcion" at bounding box center [529, 299] width 332 height 14
type input "PLANILLA DE ASISTENCIA"
click at [501, 336] on input "Seleccionar Archivo" at bounding box center [574, 340] width 208 height 15
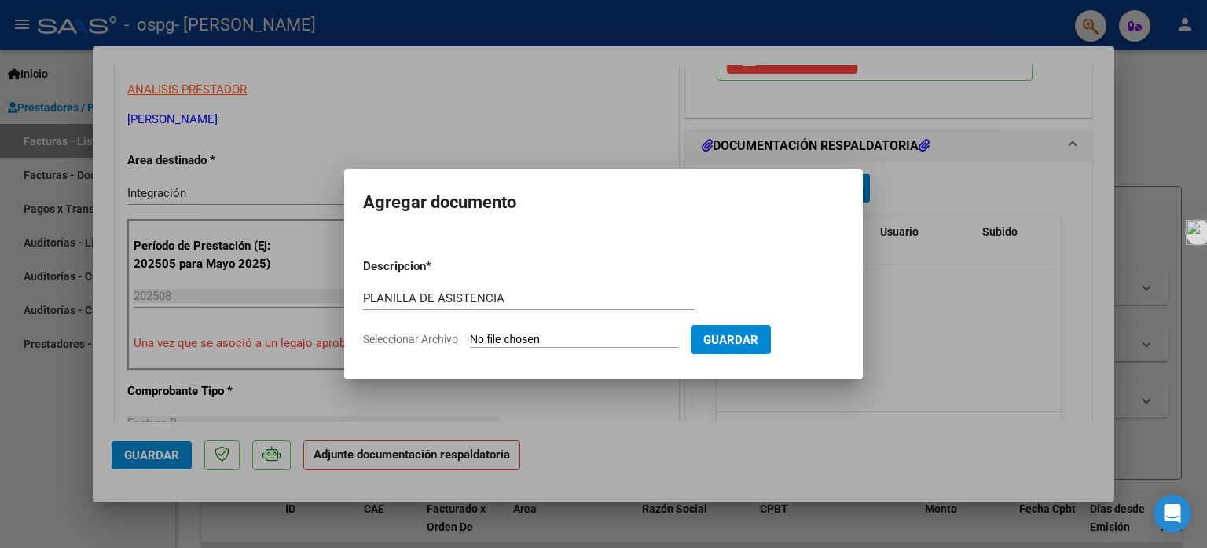
type input "C:\fakepath\campo [PERSON_NAME][DATE].pdf"
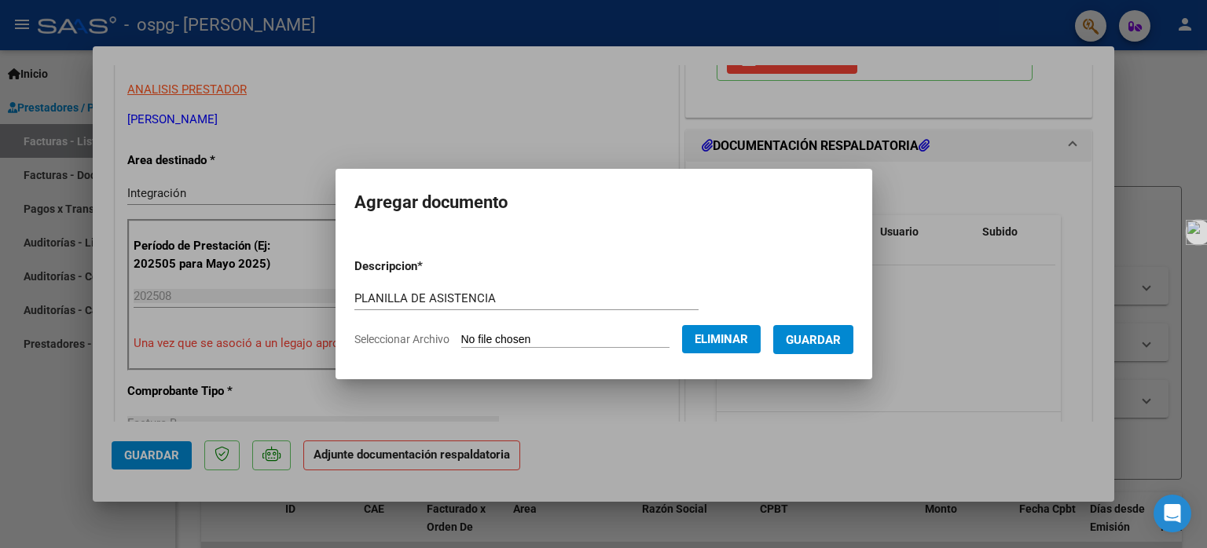
click at [804, 340] on span "Guardar" at bounding box center [813, 340] width 55 height 14
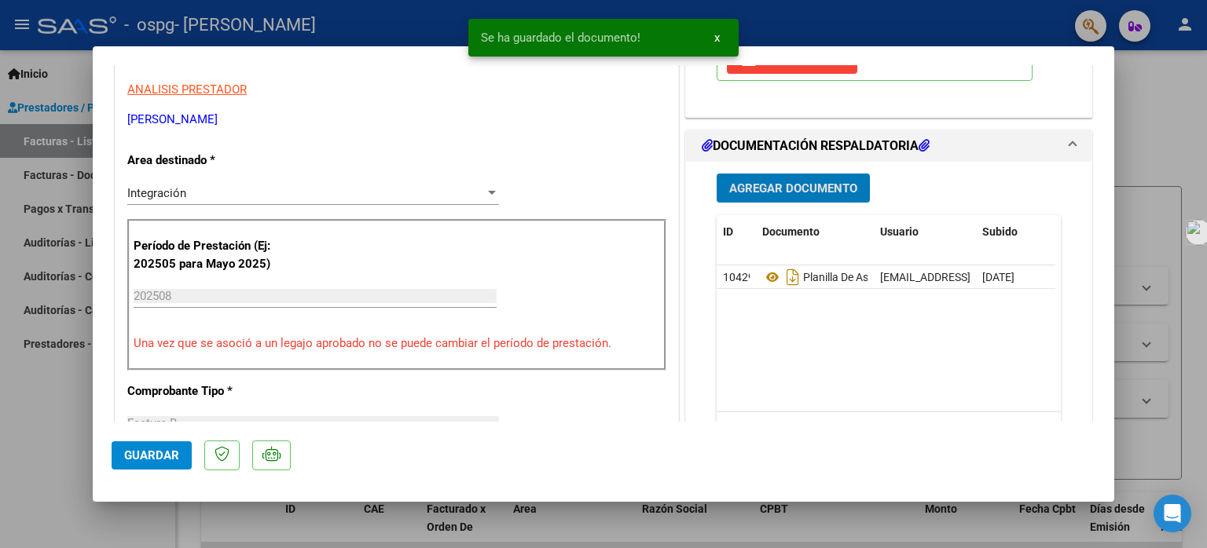
click at [170, 452] on span "Guardar" at bounding box center [151, 456] width 55 height 14
click at [47, 136] on div at bounding box center [603, 274] width 1207 height 548
type input "$ 0,00"
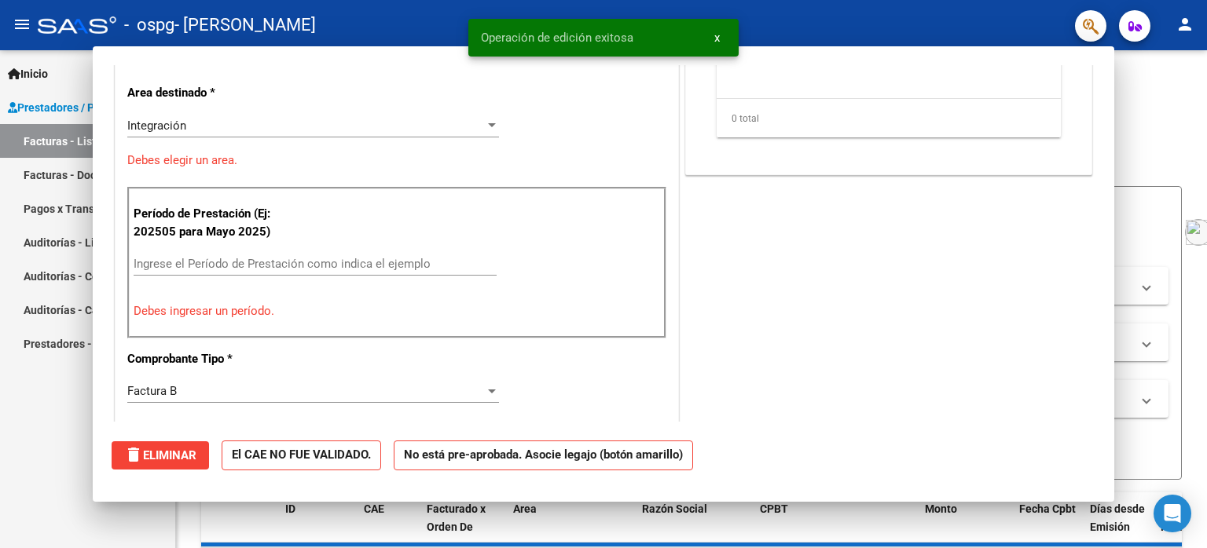
scroll to position [266, 0]
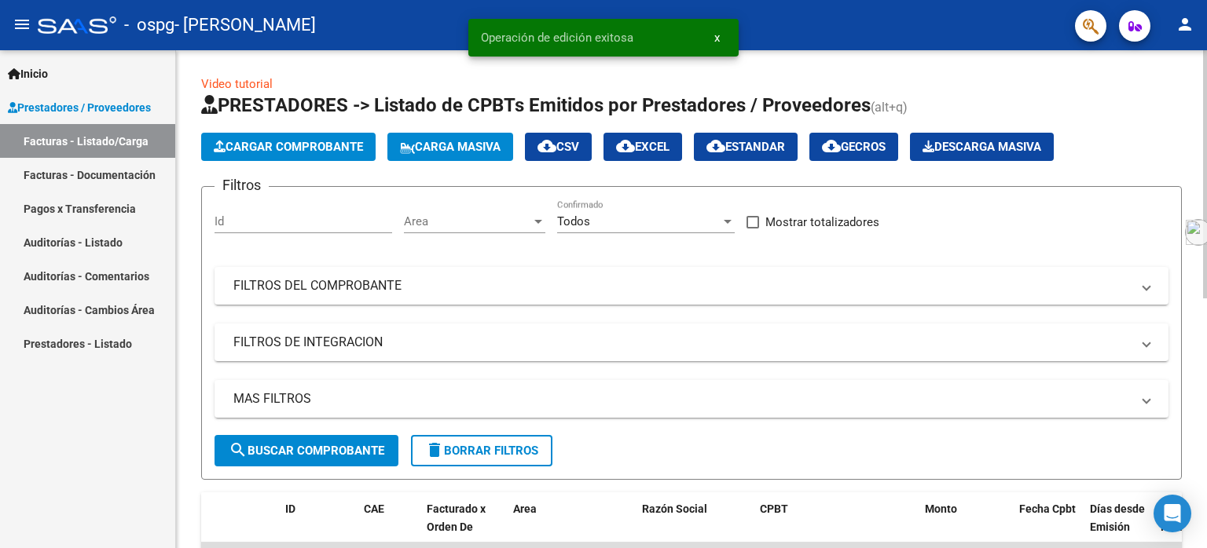
click at [263, 140] on span "Cargar Comprobante" at bounding box center [288, 147] width 149 height 14
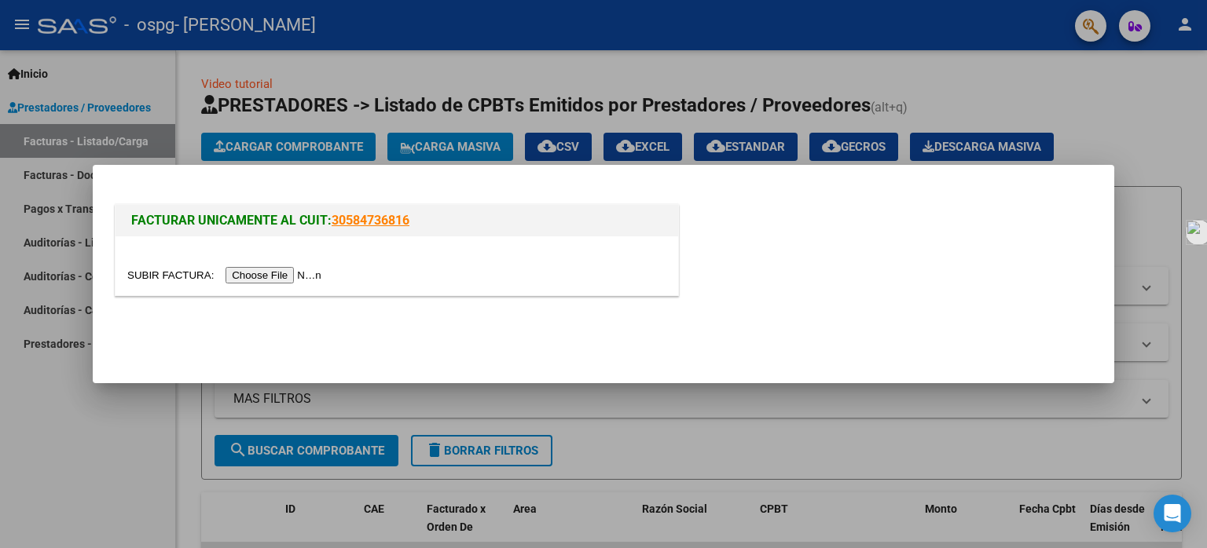
click at [260, 277] on input "file" at bounding box center [226, 275] width 199 height 17
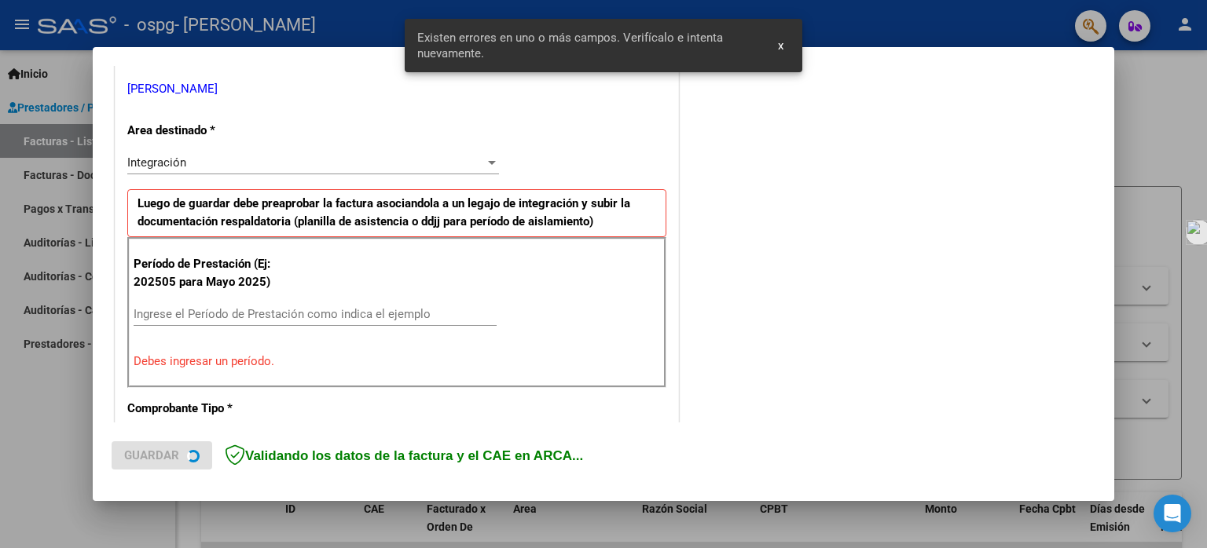
scroll to position [338, 0]
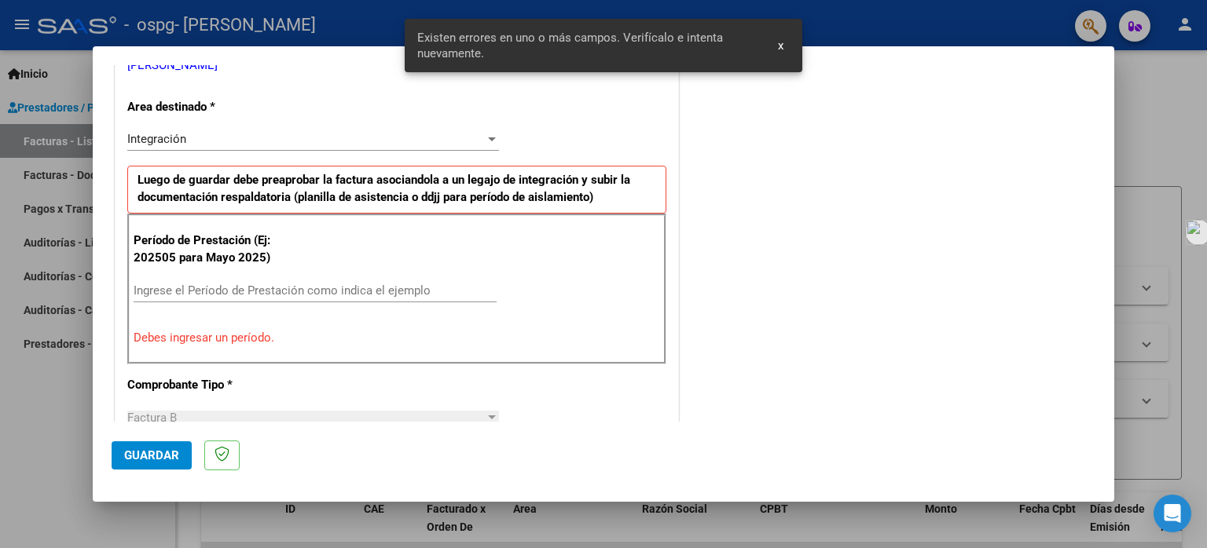
click at [171, 293] on input "Ingrese el Período de Prestación como indica el ejemplo" at bounding box center [315, 291] width 363 height 14
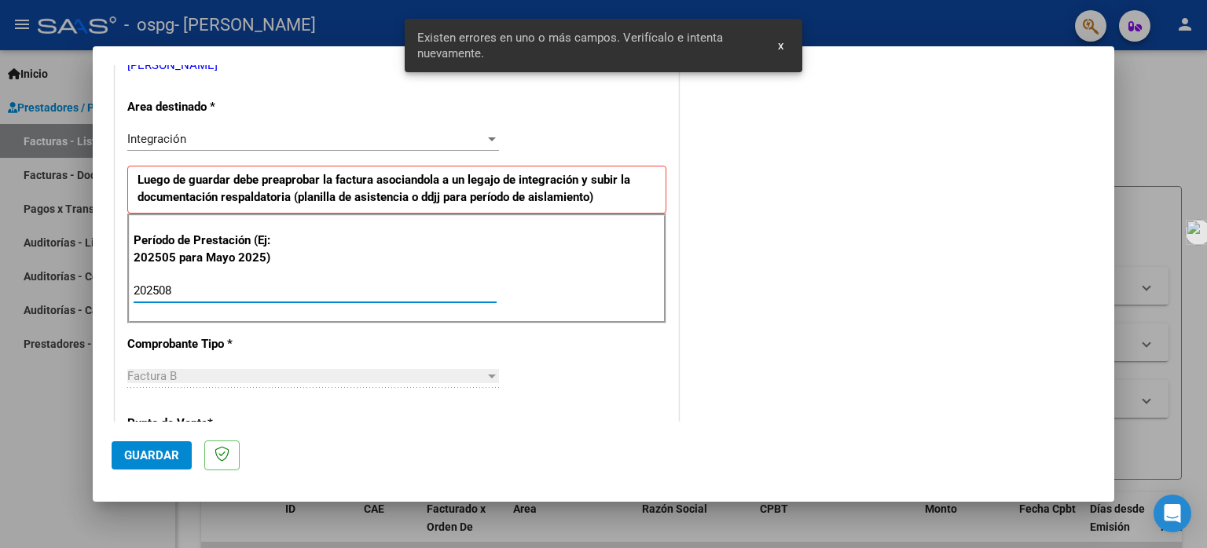
type input "202508"
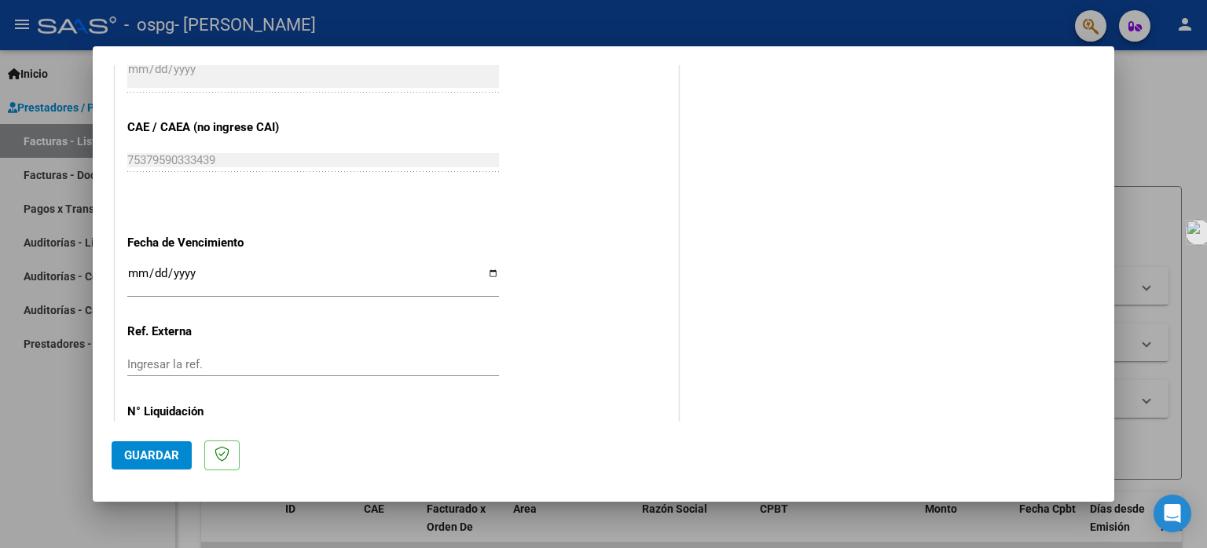
scroll to position [967, 0]
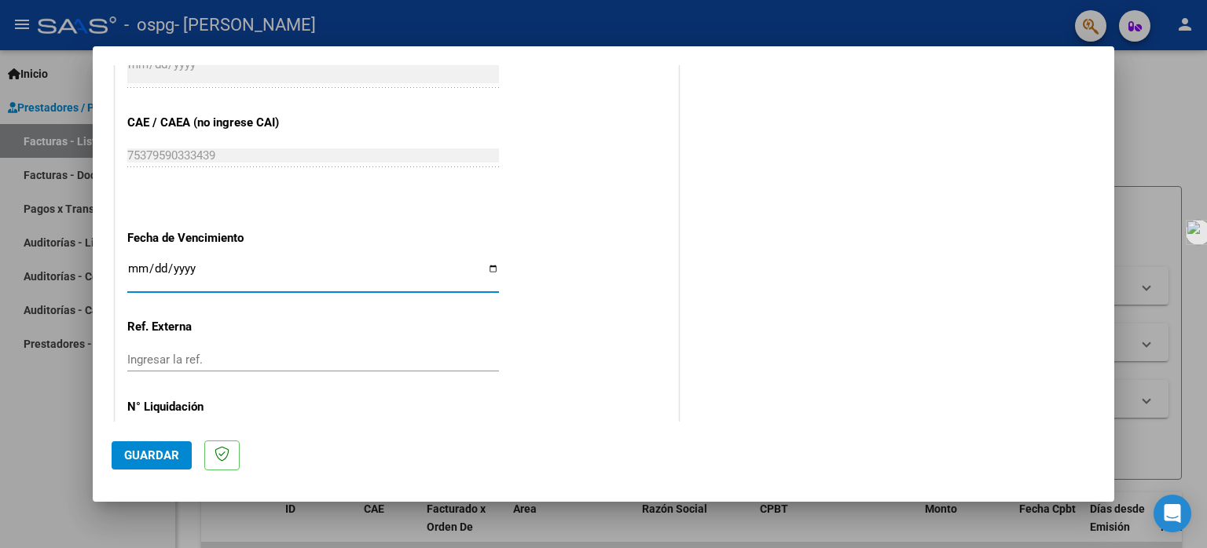
click at [484, 262] on input "Ingresar la fecha" at bounding box center [313, 274] width 372 height 25
type input "[DATE]"
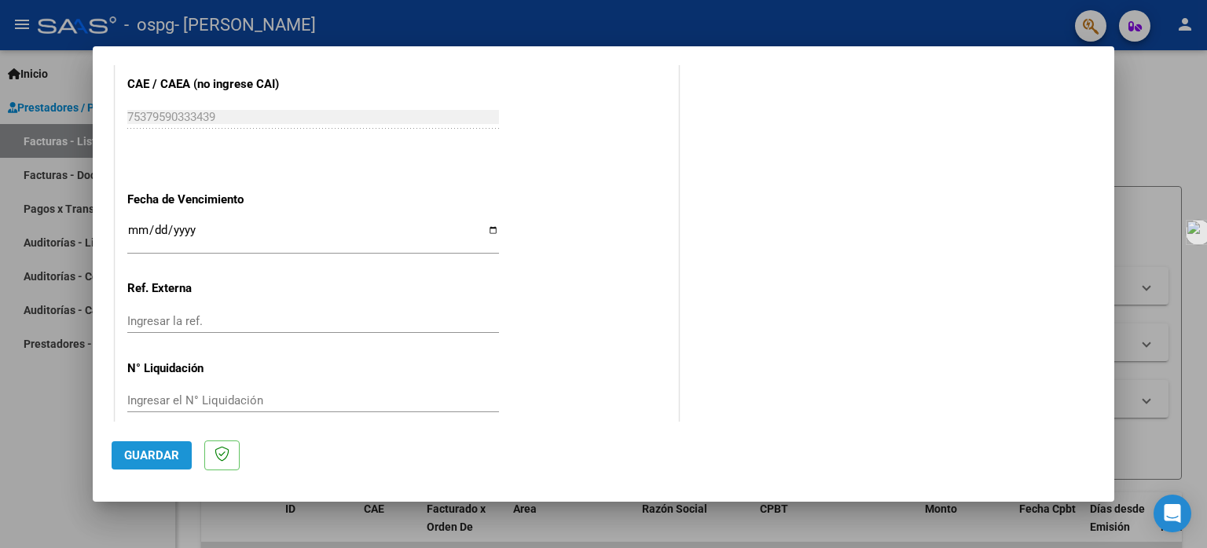
click at [148, 451] on span "Guardar" at bounding box center [151, 456] width 55 height 14
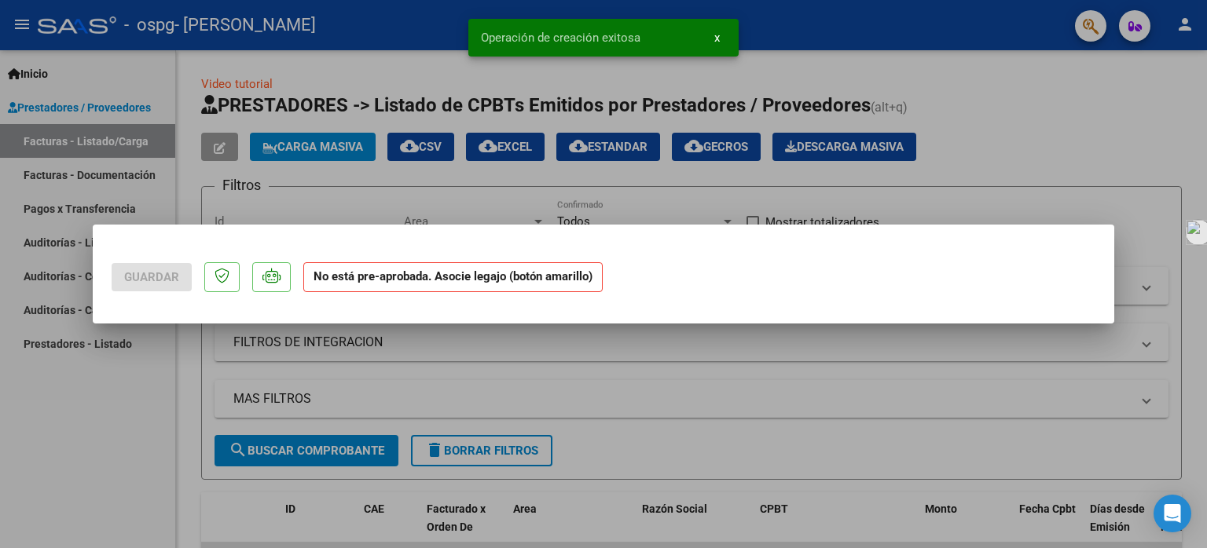
scroll to position [0, 0]
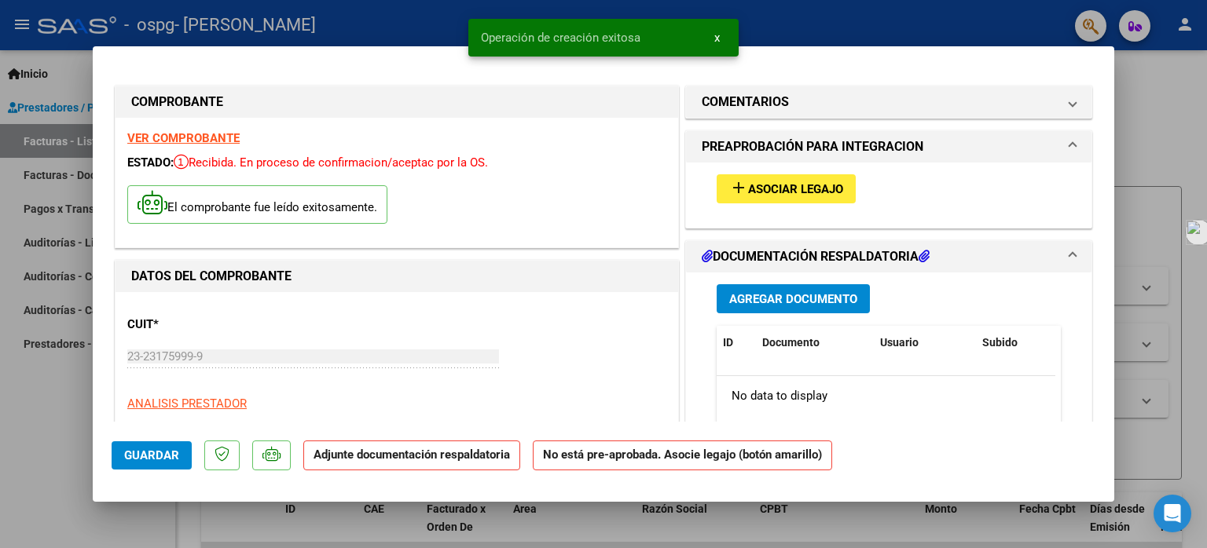
click at [754, 192] on span "Asociar Legajo" at bounding box center [795, 189] width 95 height 14
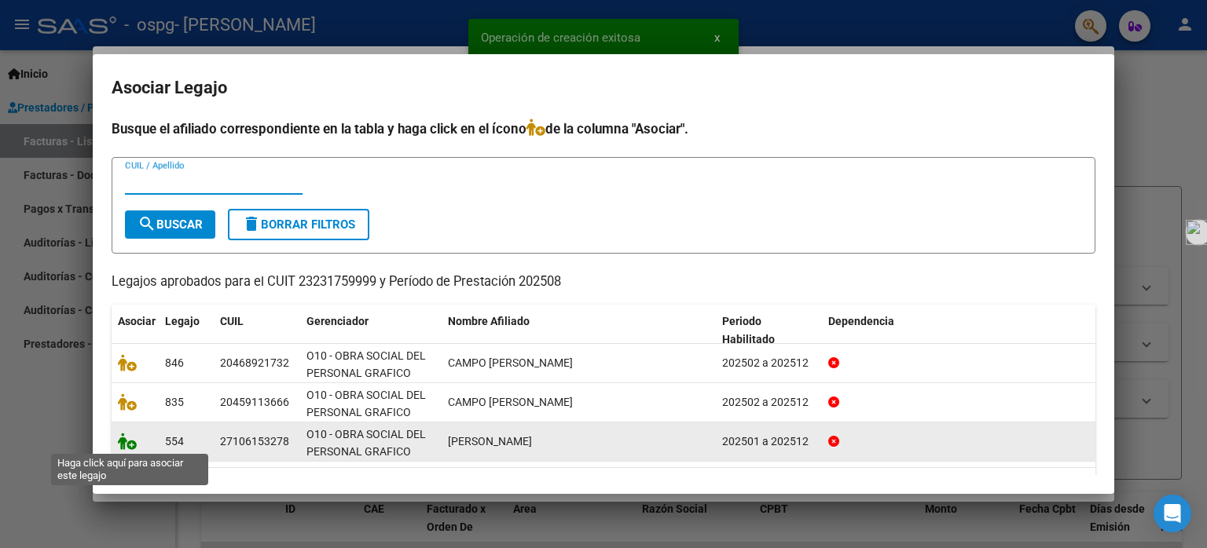
click at [126, 442] on icon at bounding box center [127, 441] width 19 height 17
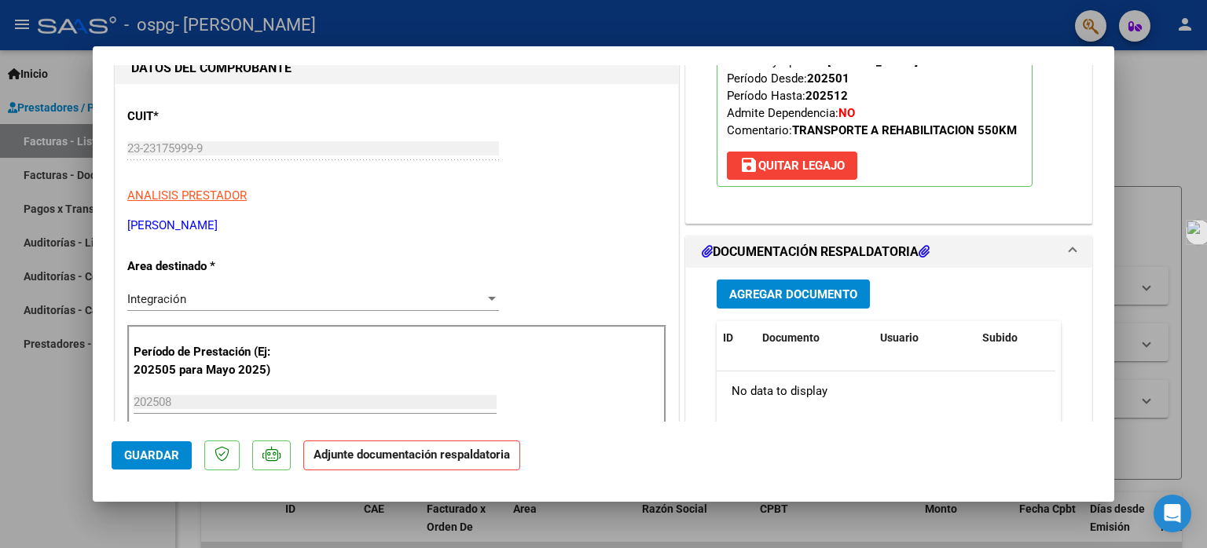
scroll to position [236, 0]
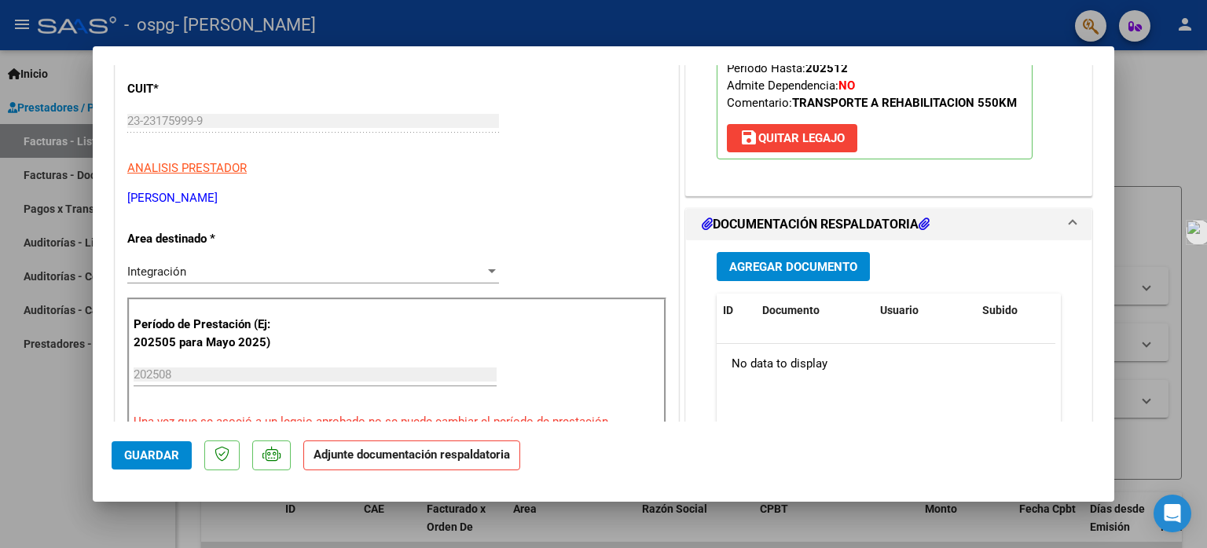
click at [763, 266] on span "Agregar Documento" at bounding box center [793, 267] width 128 height 14
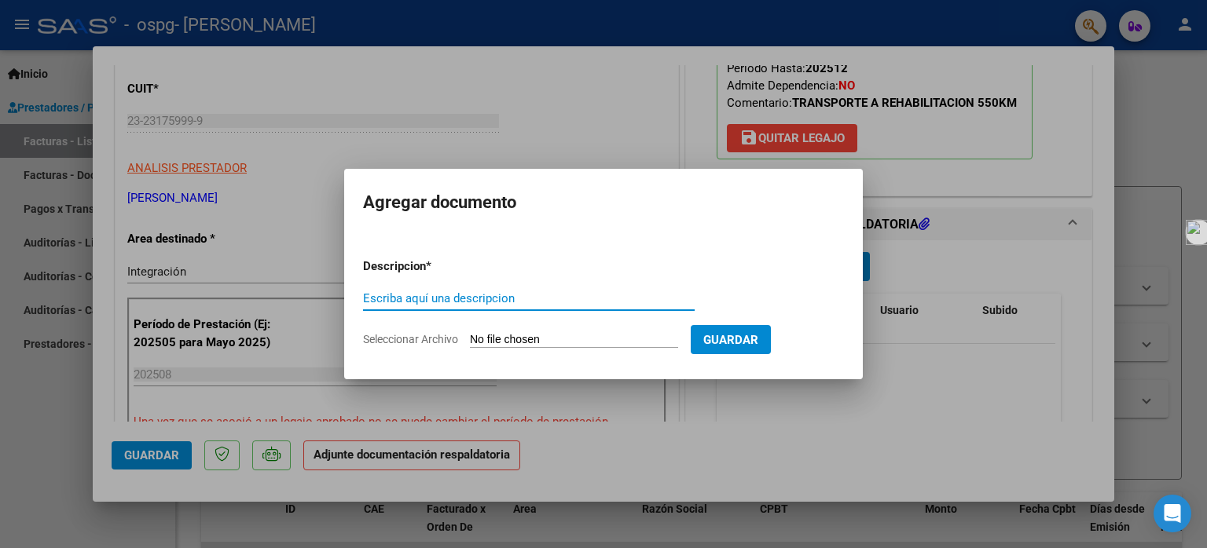
click at [474, 299] on input "Escriba aquí una descripcion" at bounding box center [529, 299] width 332 height 14
type input "PLANILLA DE ASISTENCIA"
click at [523, 339] on input "Seleccionar Archivo" at bounding box center [574, 340] width 208 height 15
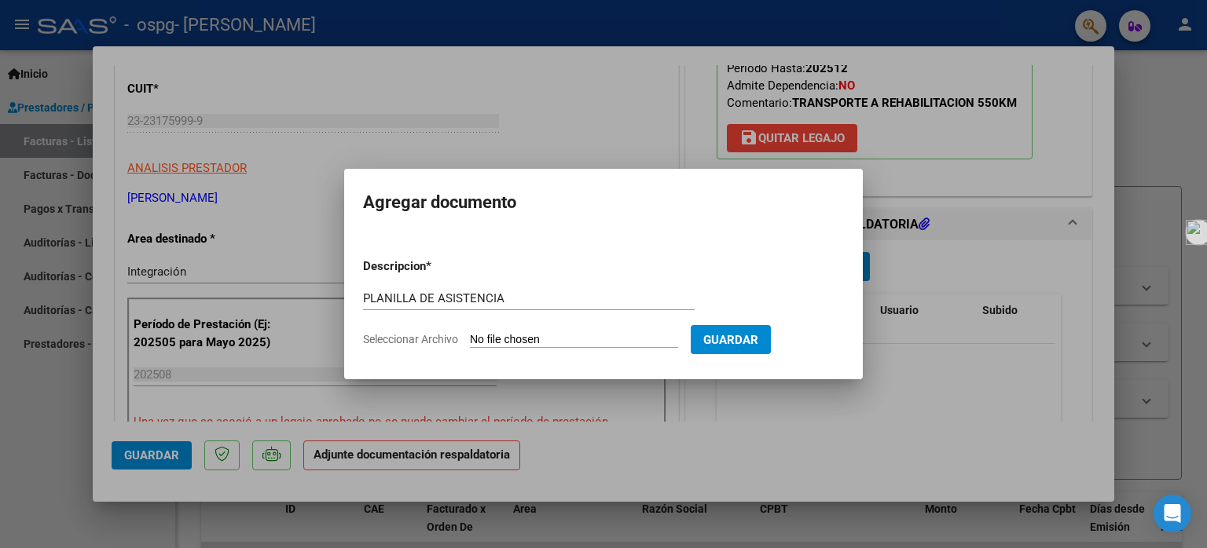
type input "C:\fakepath\godino [DATE].pdf"
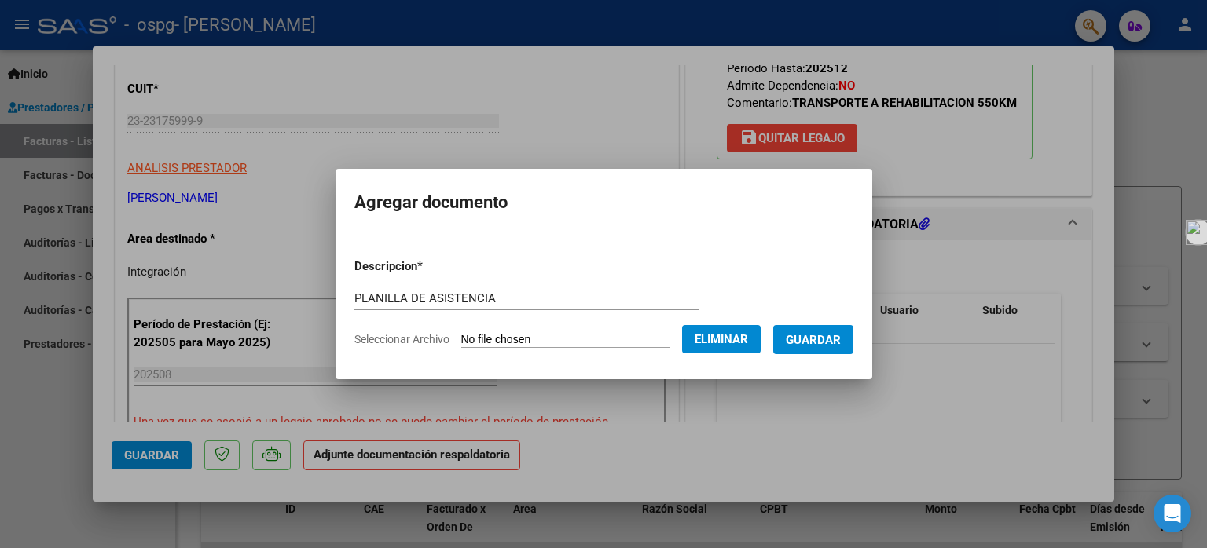
click at [814, 336] on span "Guardar" at bounding box center [813, 340] width 55 height 14
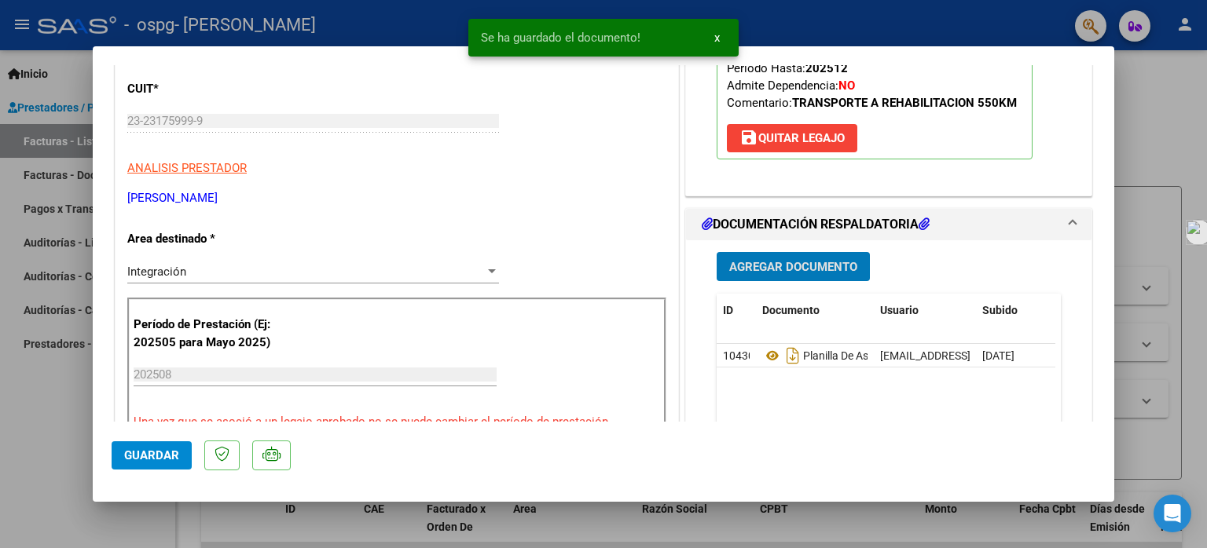
click at [167, 454] on span "Guardar" at bounding box center [151, 456] width 55 height 14
click at [46, 73] on div at bounding box center [603, 274] width 1207 height 548
type input "$ 0,00"
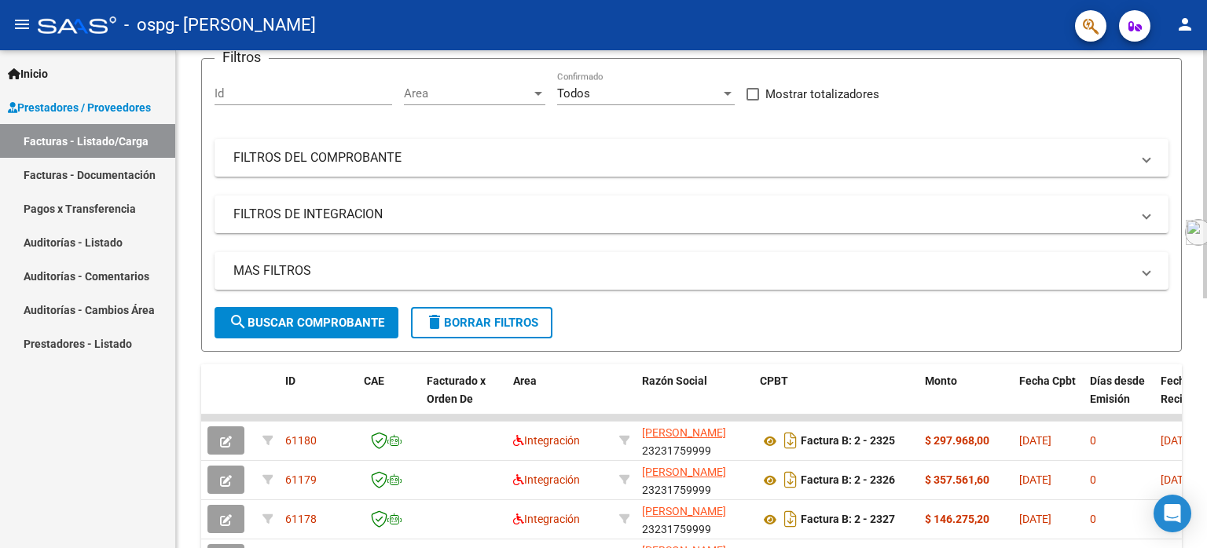
scroll to position [0, 0]
